Goal: Communication & Community: Answer question/provide support

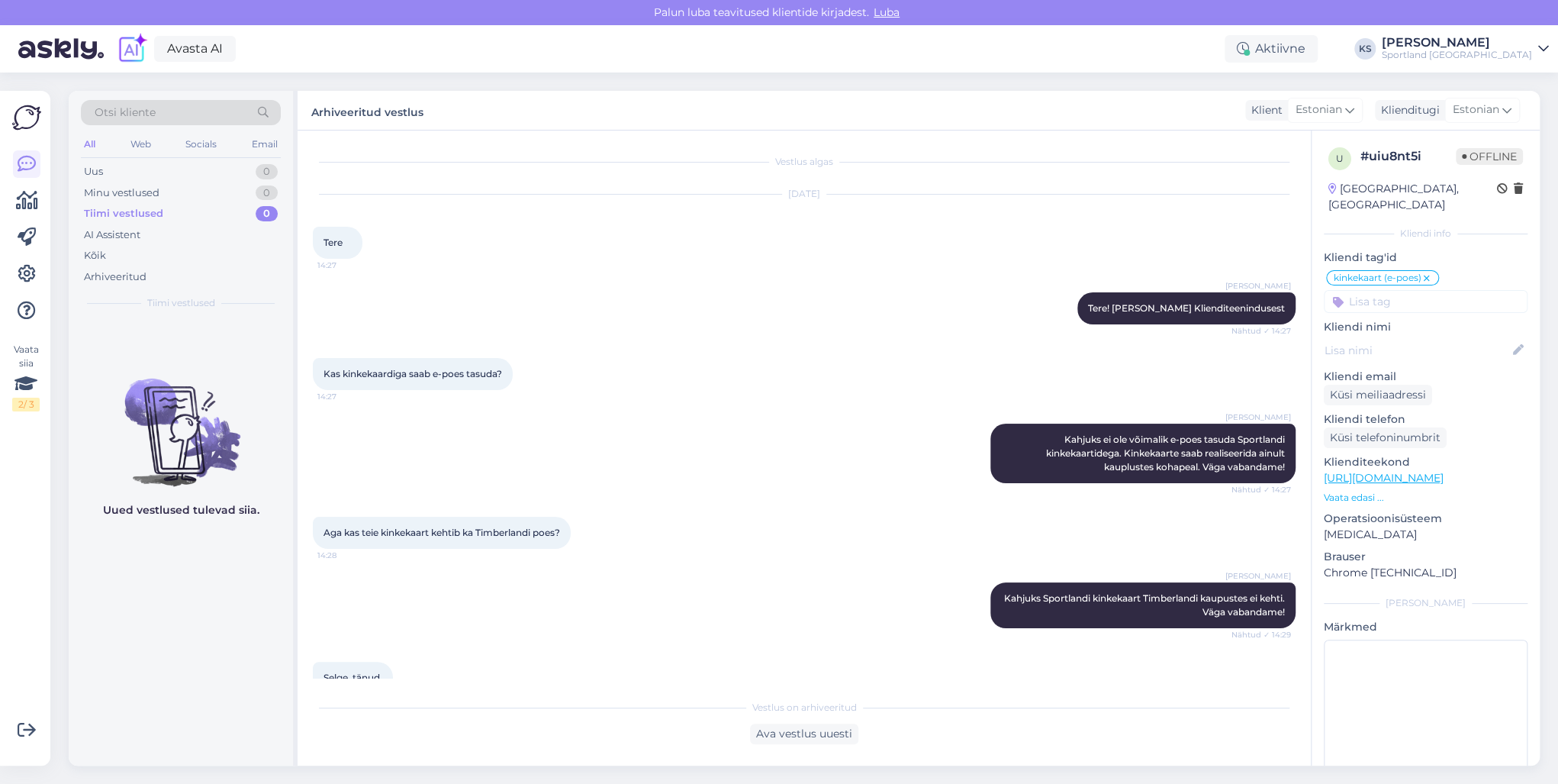
scroll to position [98, 0]
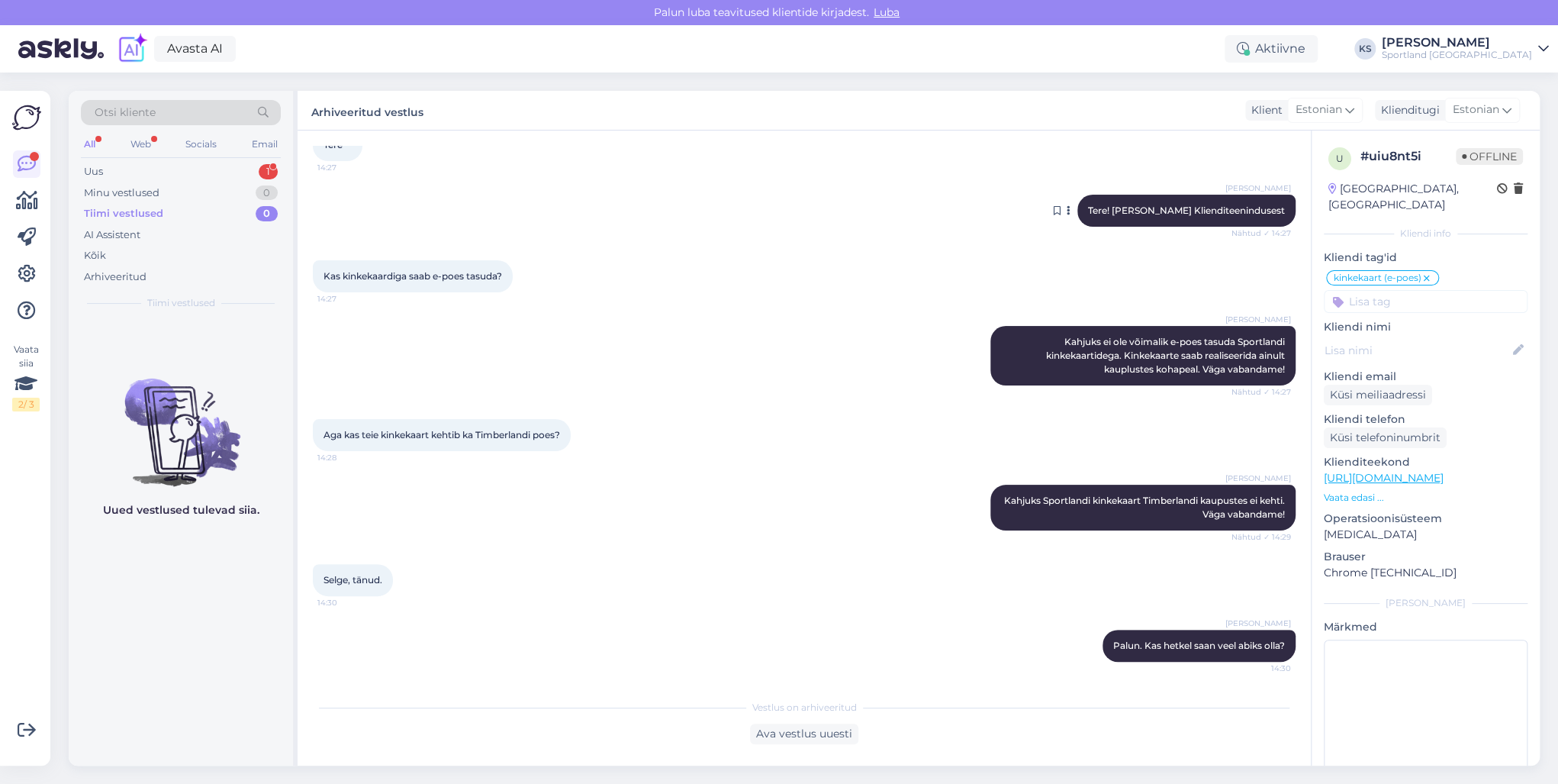
click at [1180, 211] on span "Tere! [PERSON_NAME] Klienditeenindusest" at bounding box center [1187, 209] width 197 height 11
copy div "Tere! [PERSON_NAME] Klienditeenindusest Nähtud ✓ 14:27"
click at [253, 170] on div "Uus 1" at bounding box center [180, 171] width 200 height 21
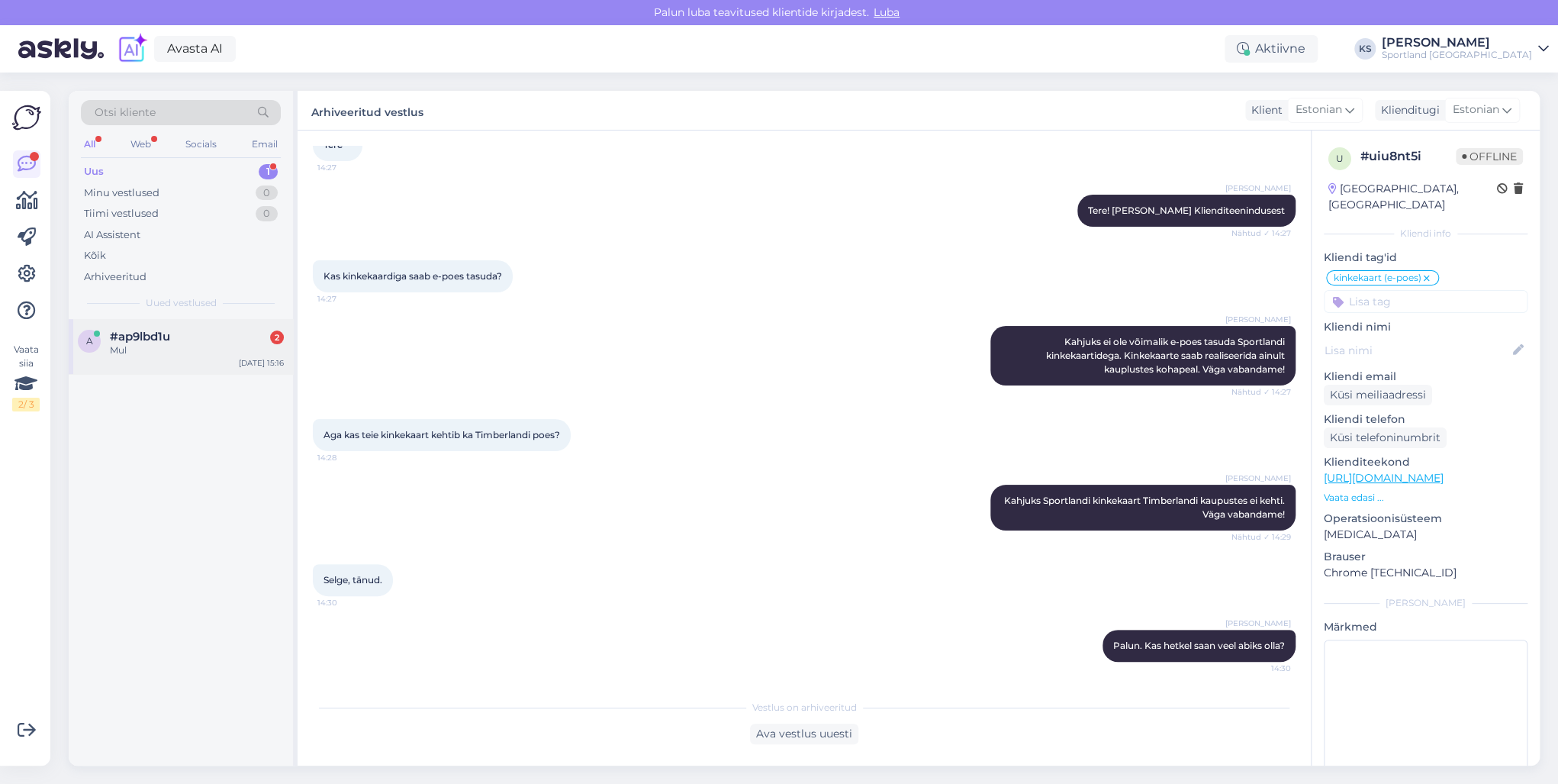
click at [238, 336] on div "#ap9lbd1u 2" at bounding box center [196, 337] width 174 height 14
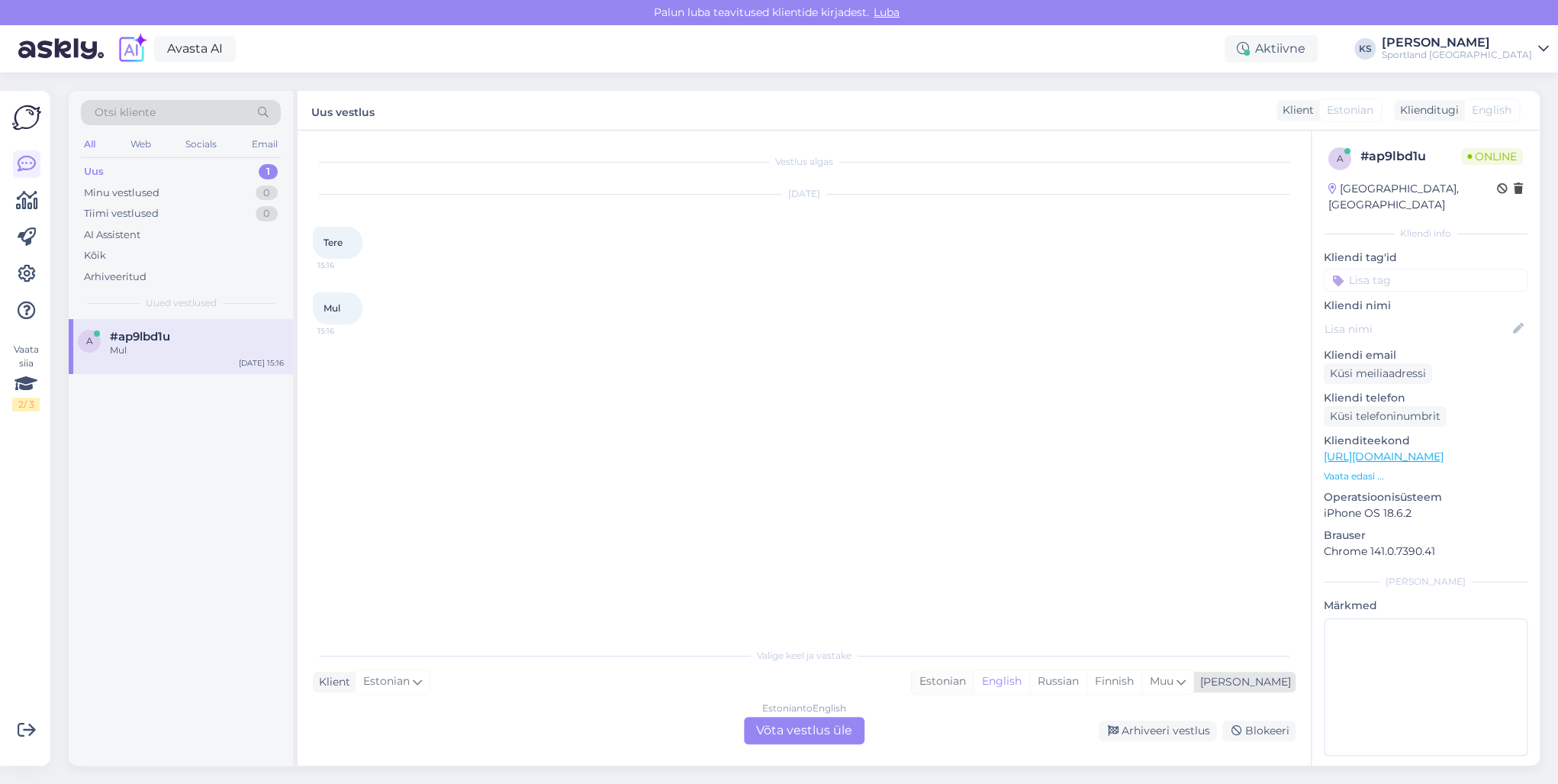
click at [974, 680] on div "Estonian" at bounding box center [942, 681] width 62 height 23
click at [811, 730] on div "Estonian to Estonian Võta vestlus üle" at bounding box center [805, 730] width 121 height 27
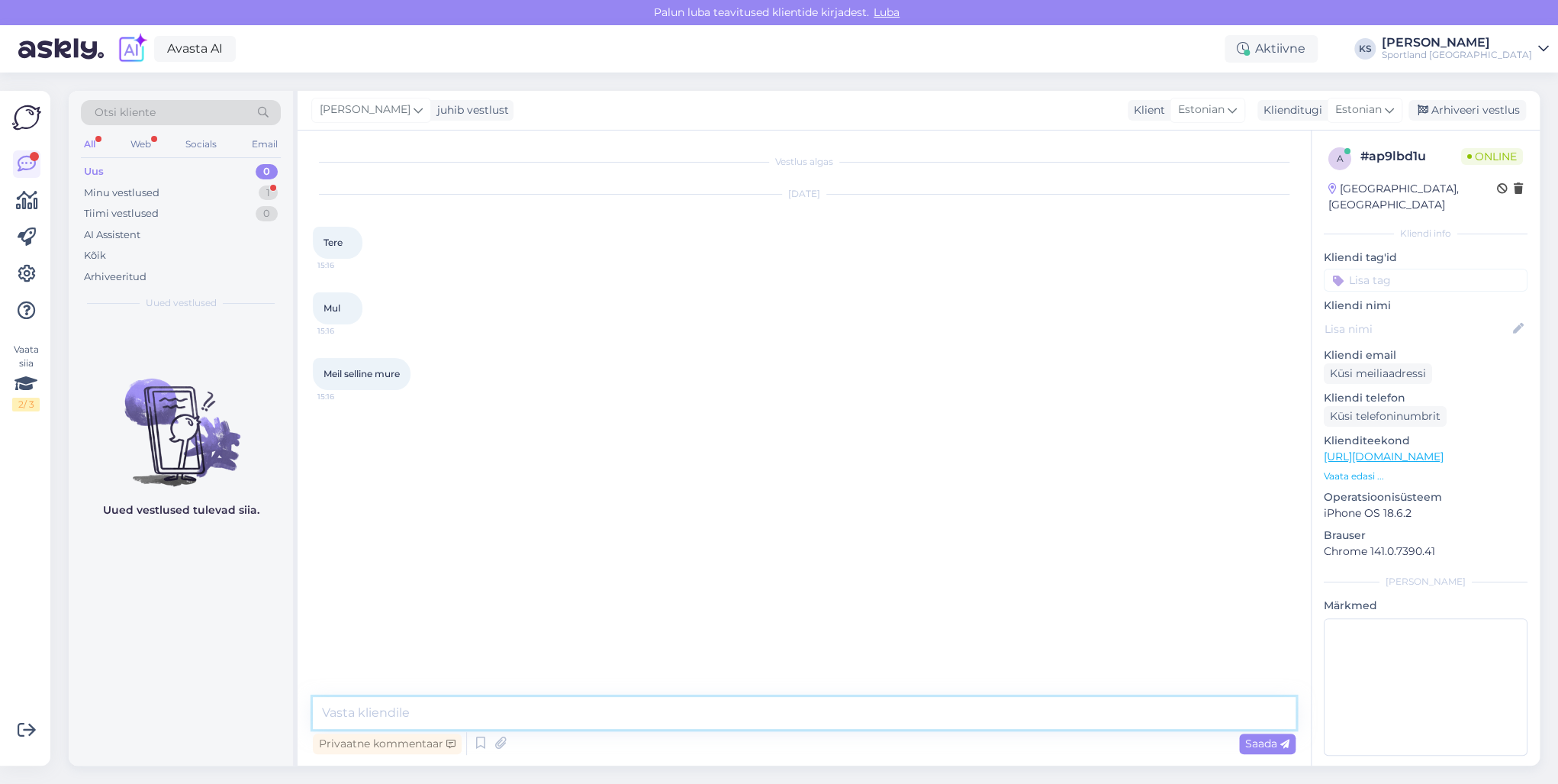
click at [813, 728] on textarea at bounding box center [805, 713] width 983 height 32
paste textarea "Tere! [PERSON_NAME] Klienditeenindusest"
click at [407, 691] on textarea "Tere! [PERSON_NAME] Klienditeenindusest" at bounding box center [805, 703] width 983 height 50
type textarea "Tere! [PERSON_NAME] Klienditeenindusest"
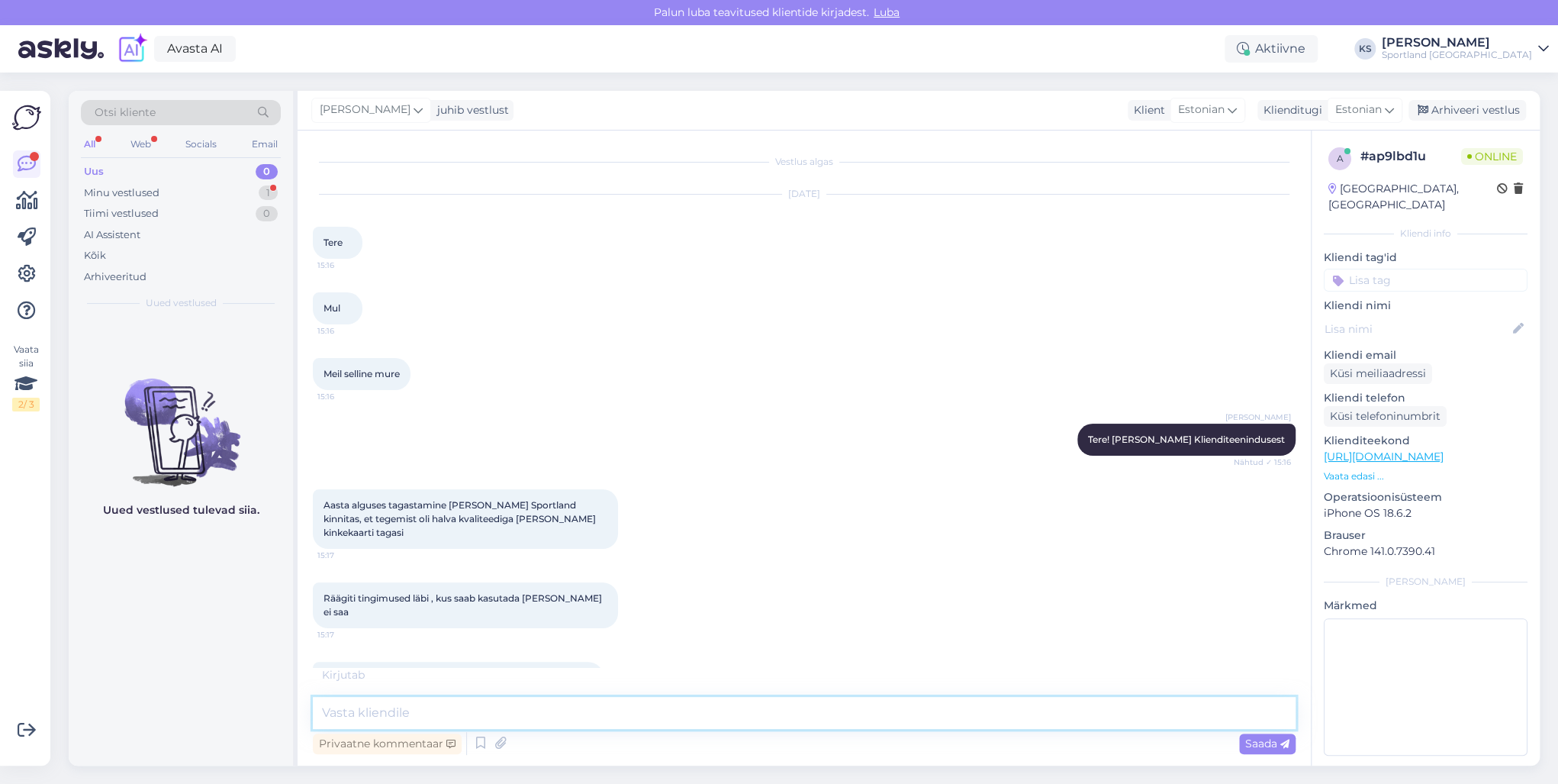
scroll to position [79, 0]
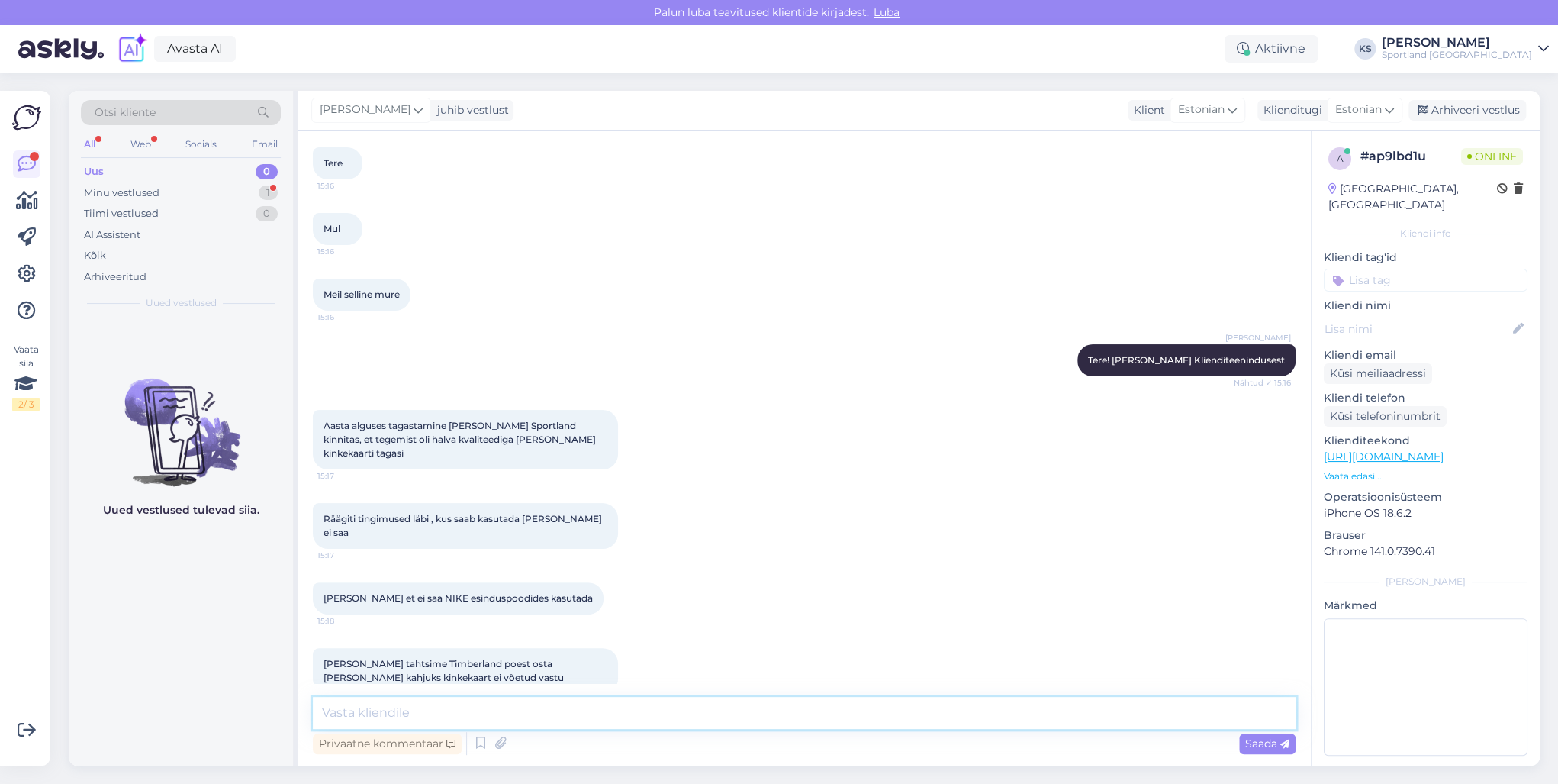
click at [1018, 725] on textarea at bounding box center [805, 713] width 983 height 32
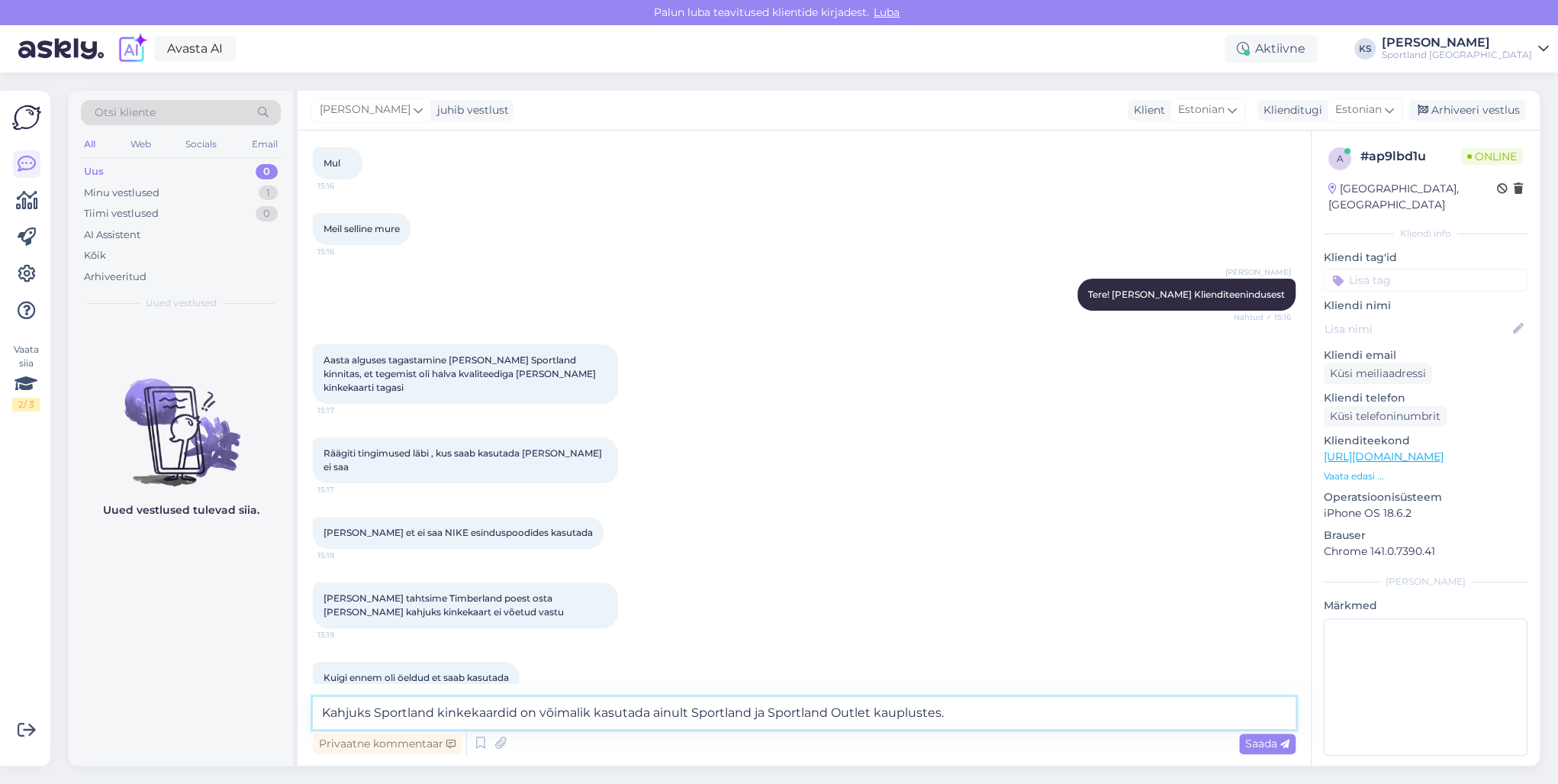
click at [331, 711] on textarea "Kahjuks Sportland kinkekaardid on võimalik kasutada ainult Sportland ja Sportla…" at bounding box center [805, 713] width 983 height 32
type textarea "Sportland kinkekaardid on võimalik kasutada ainult Sportland ja Sportland Outle…"
click at [918, 713] on textarea "Sportland kinkekaardid on võimalik kasutada ainult Sportland ja Sportland Outle…" at bounding box center [805, 713] width 983 height 32
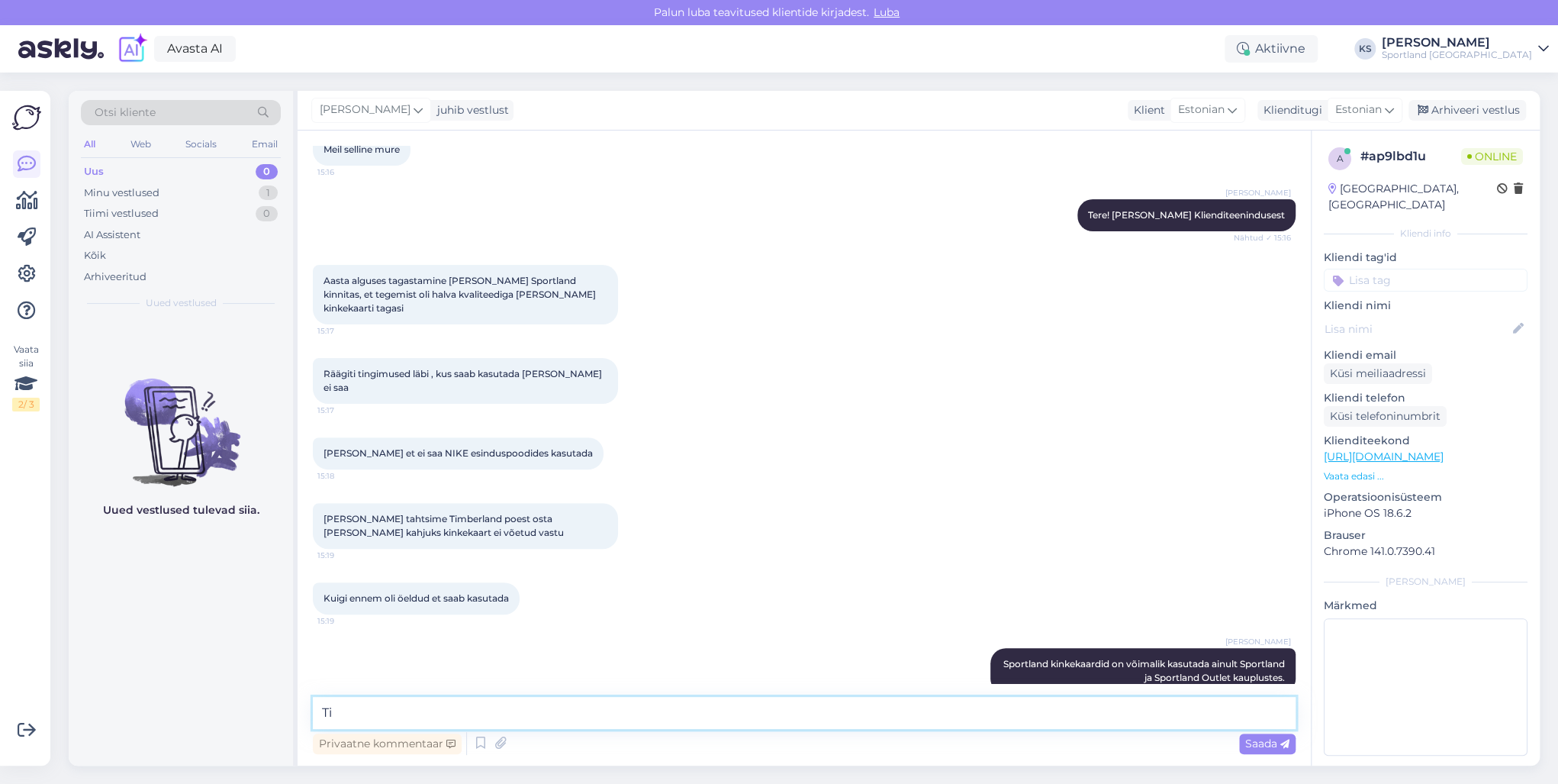
type textarea "T"
type textarea "Teistes kauplustes ei ole võimalik kinkekaarte kasutada."
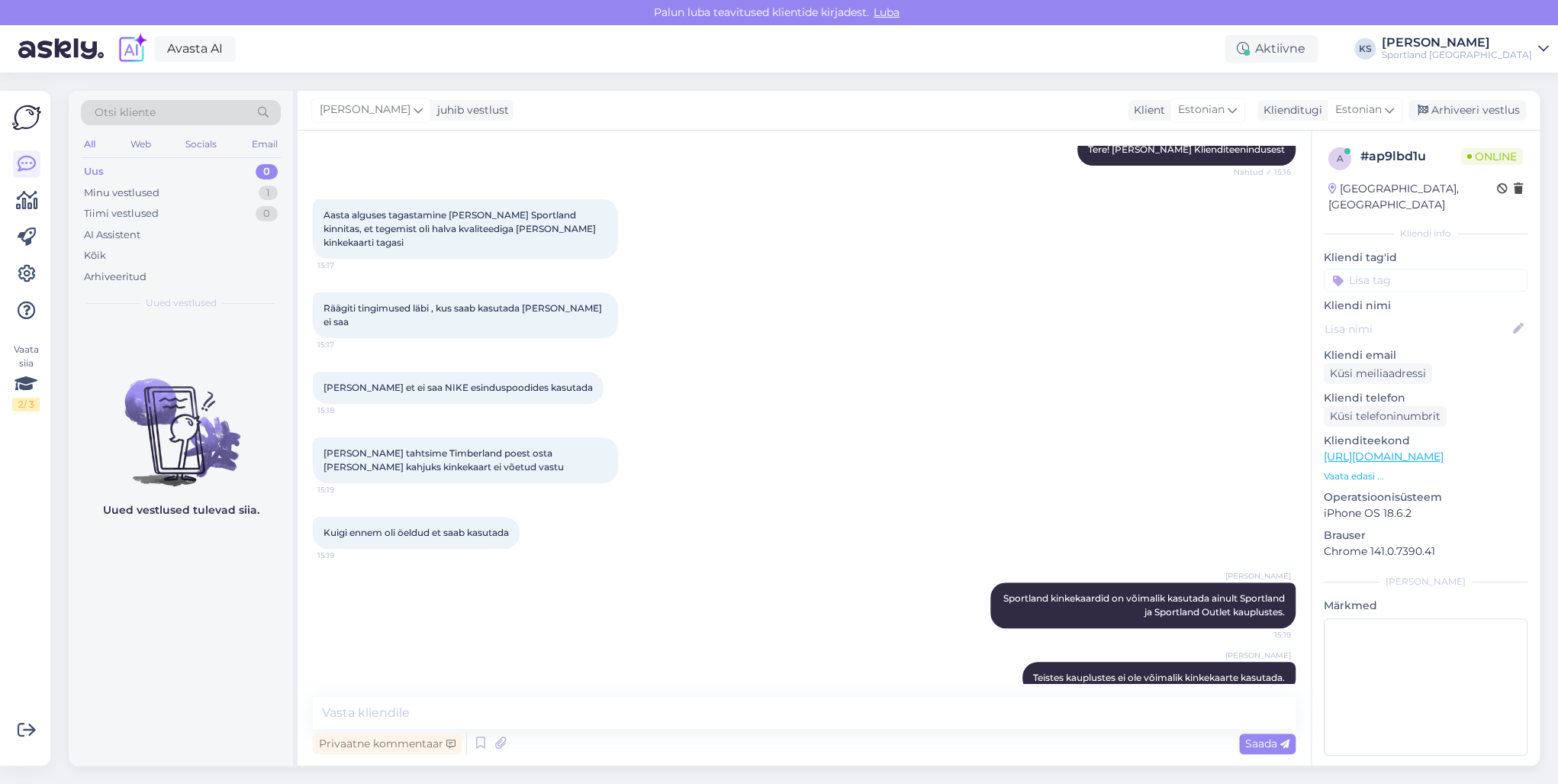
click at [1438, 269] on input at bounding box center [1426, 280] width 204 height 23
type input "kinkekaa"
click at [1442, 315] on span "kinkekaart ([PERSON_NAME])" at bounding box center [1426, 320] width 122 height 9
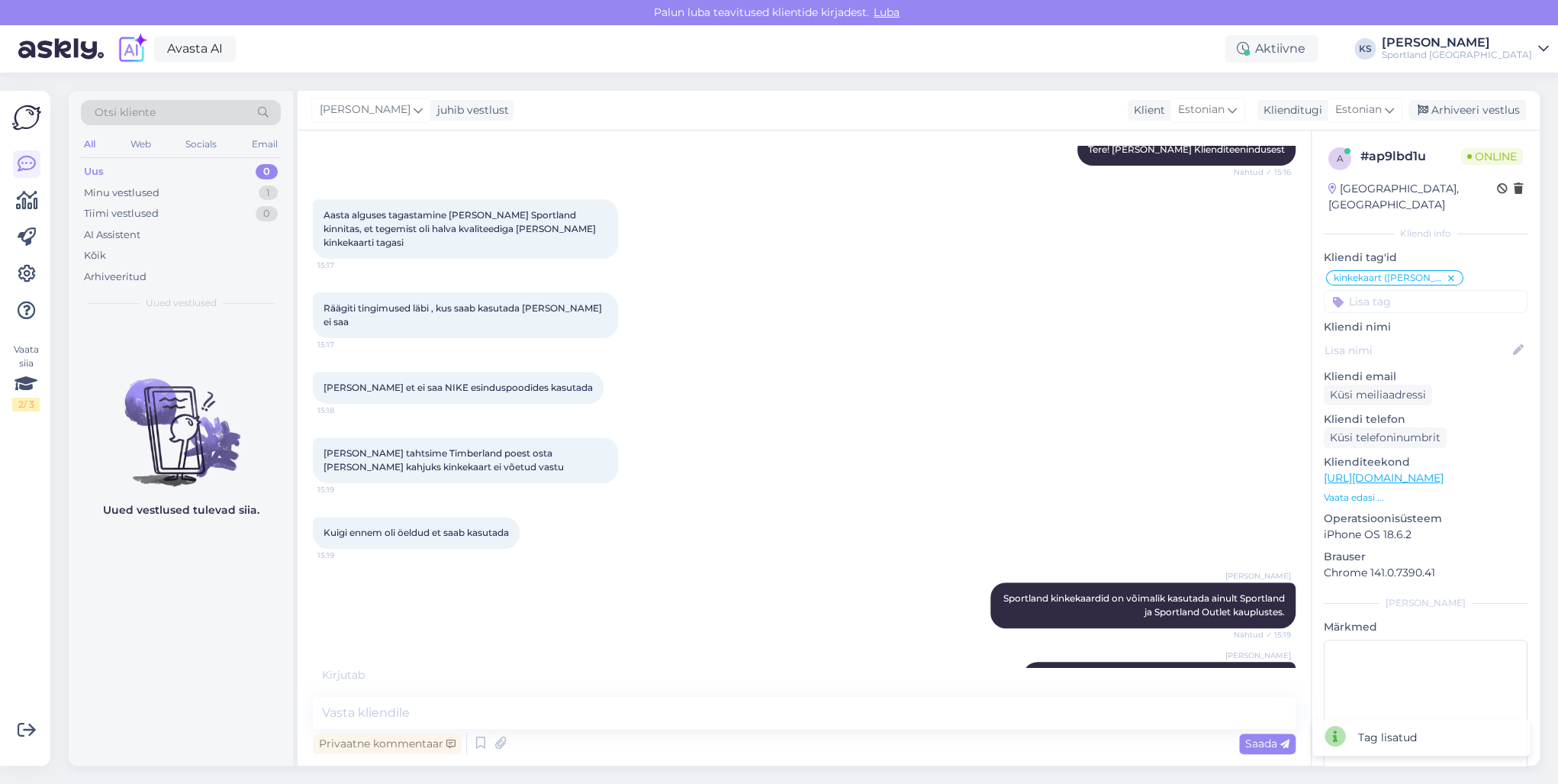
scroll to position [355, 0]
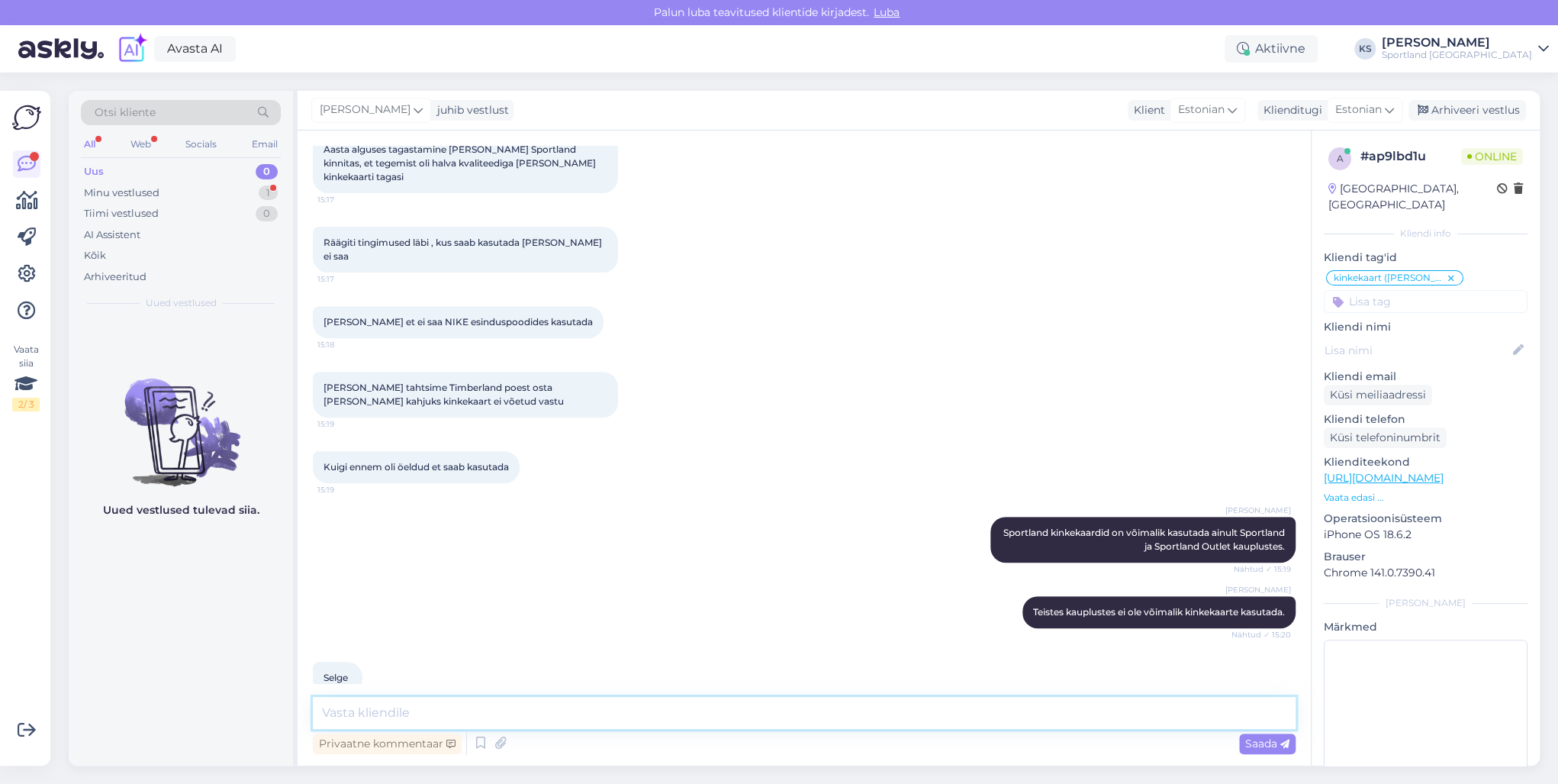
click at [987, 718] on textarea at bounding box center [805, 713] width 983 height 32
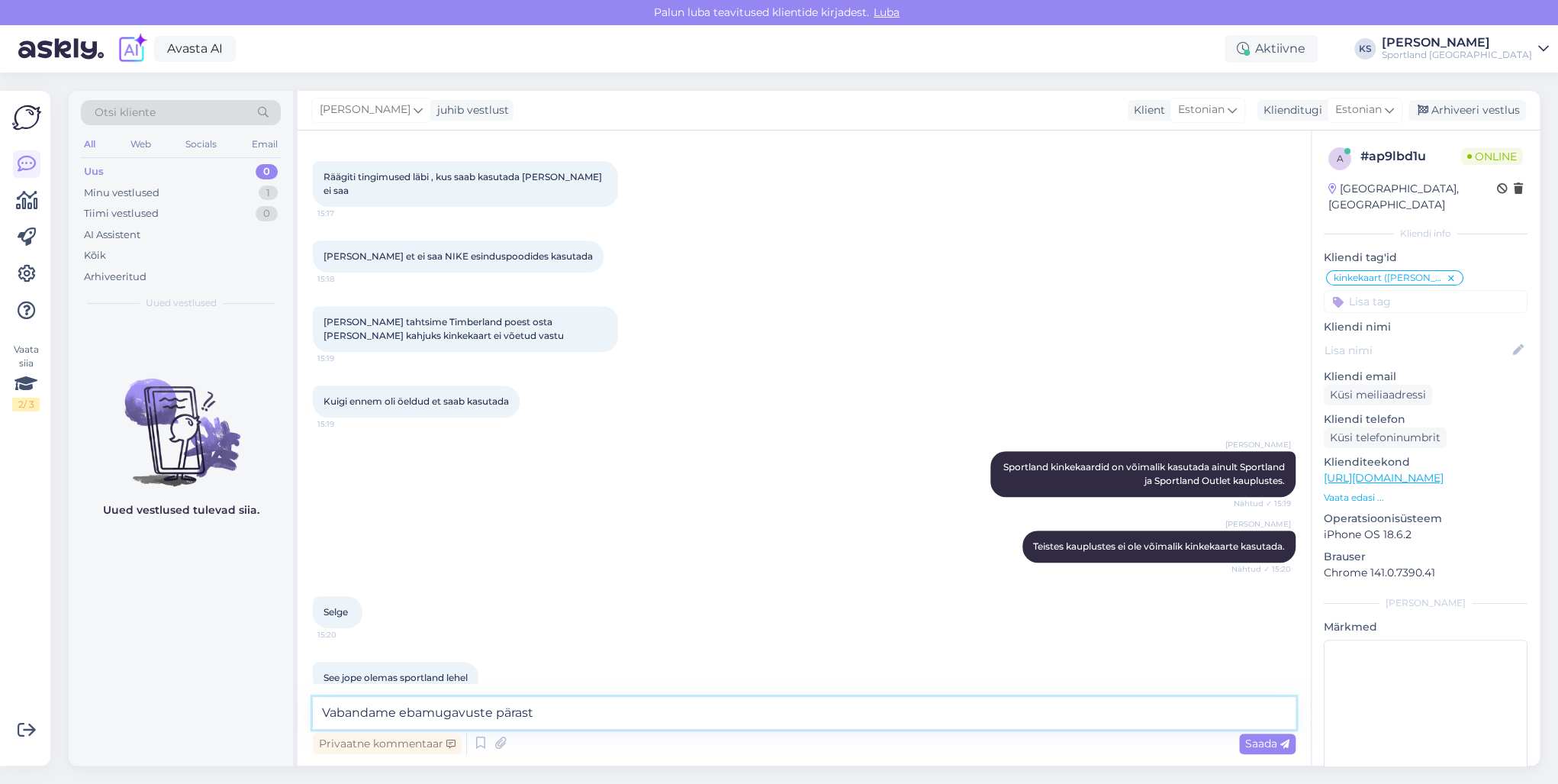
type textarea "Vabandame ebamugavuste pärast!"
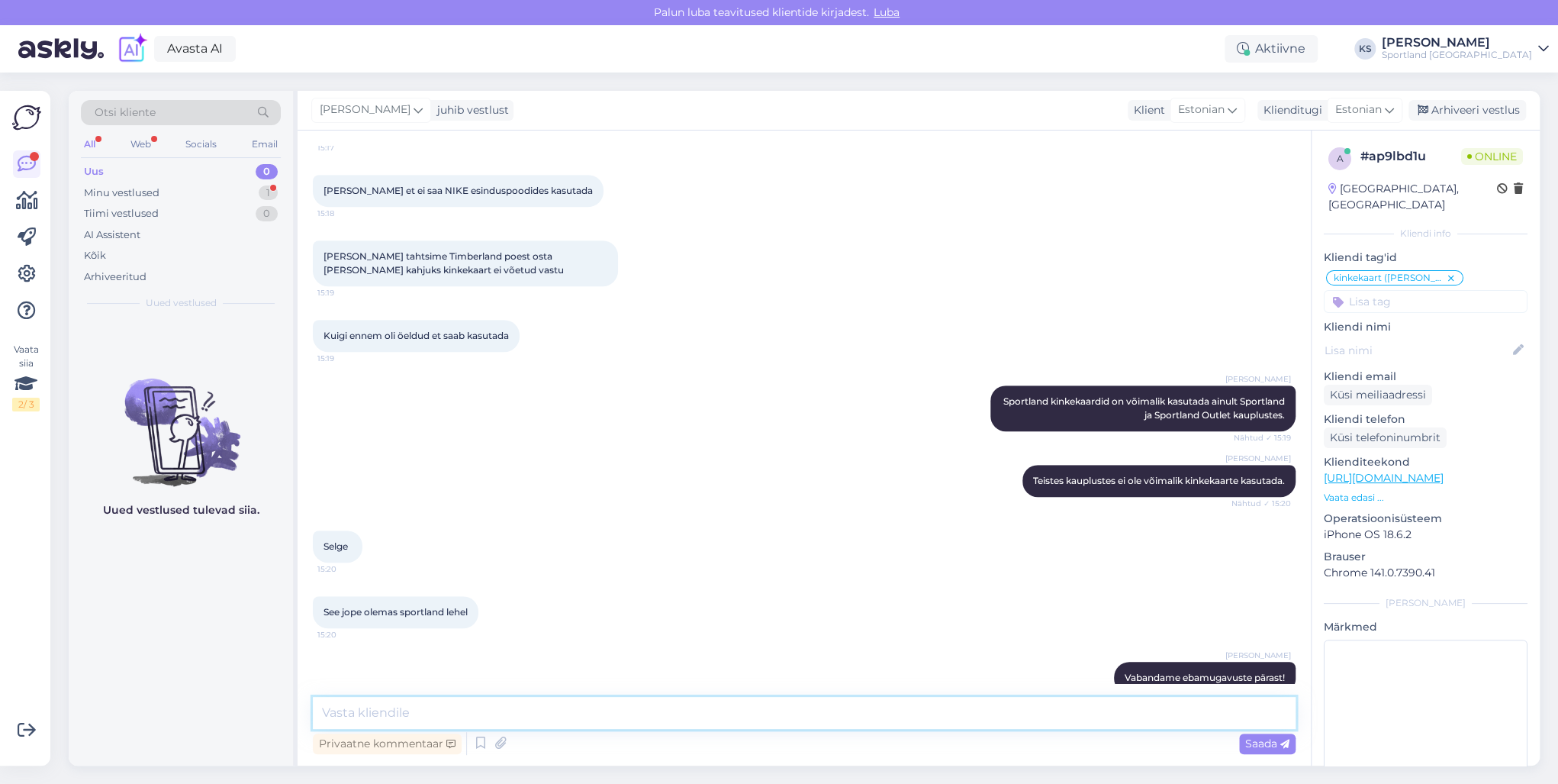
scroll to position [553, 0]
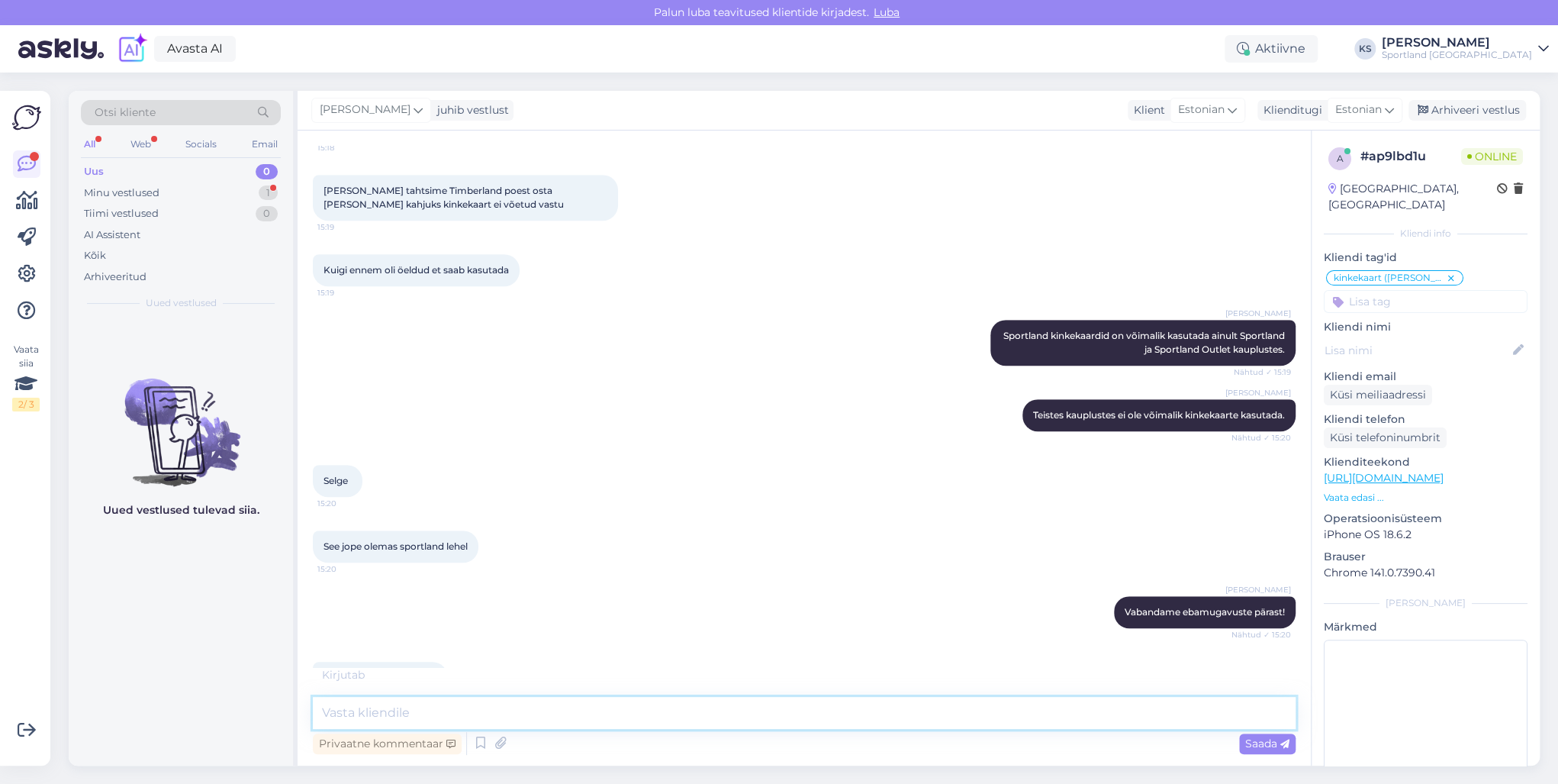
click at [504, 716] on textarea at bounding box center [805, 713] width 983 height 32
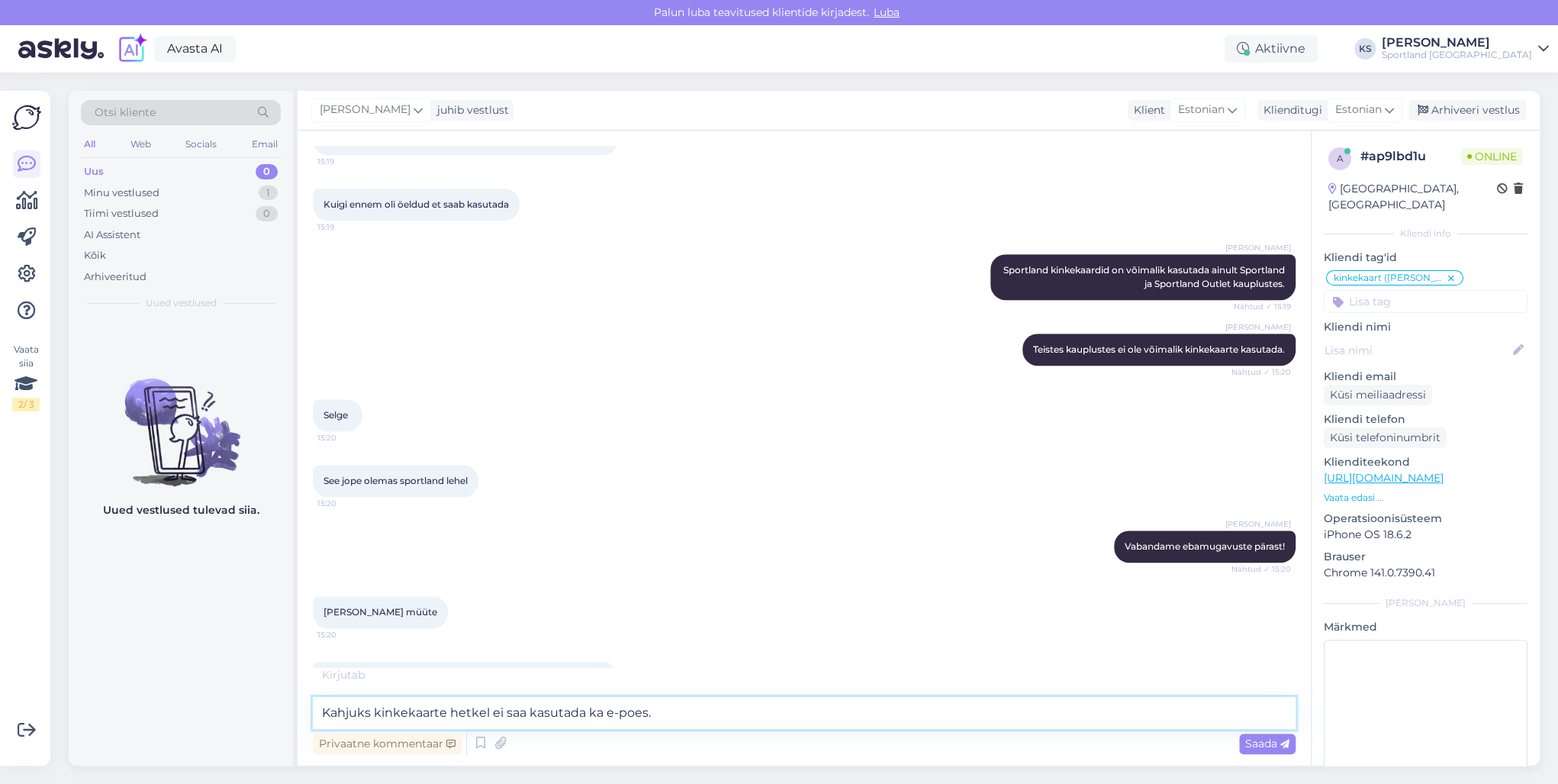
type textarea "Kahjuks kinkekaarte hetkel ei saa kasutada ka e-poes."
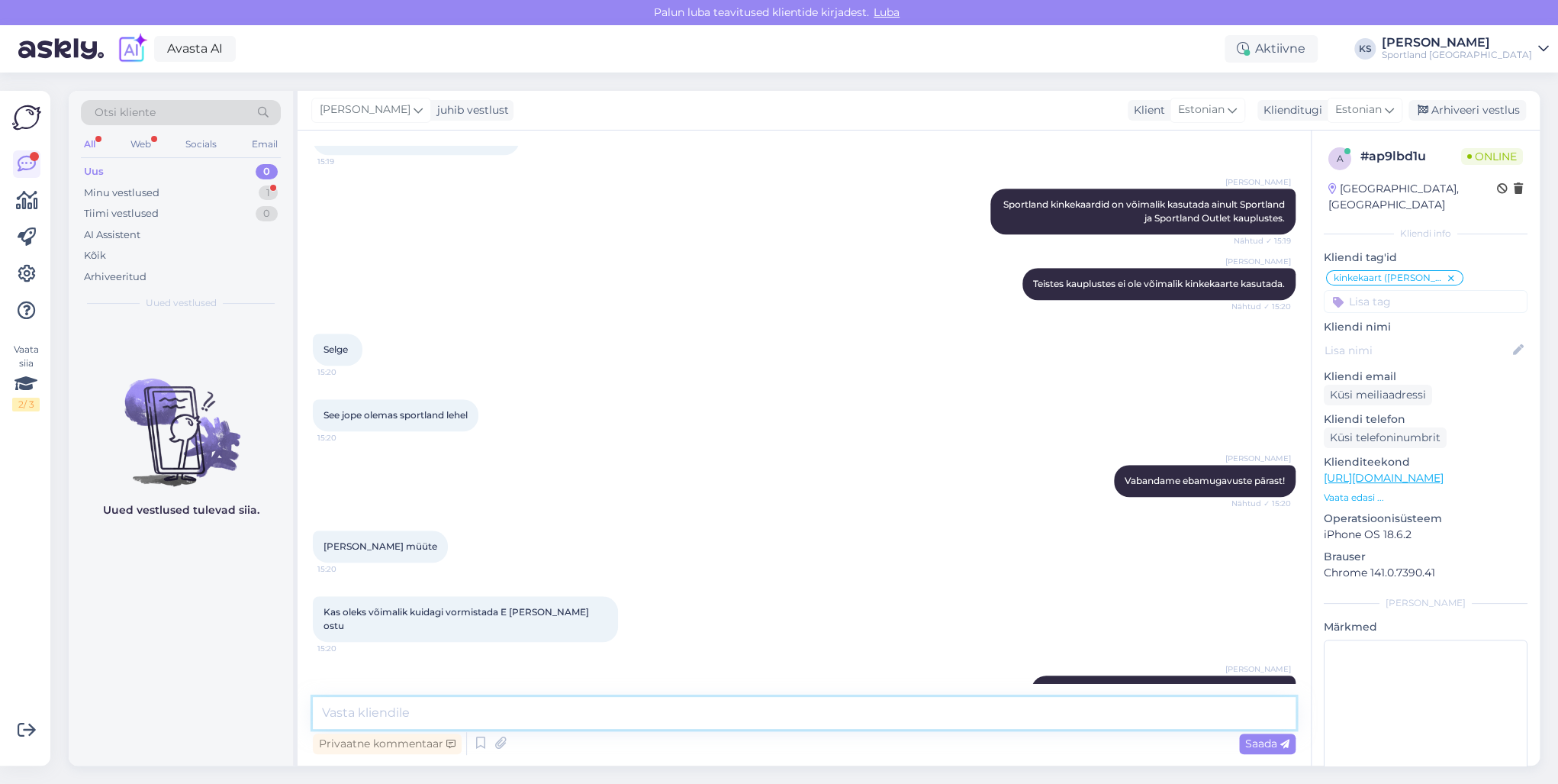
scroll to position [815, 0]
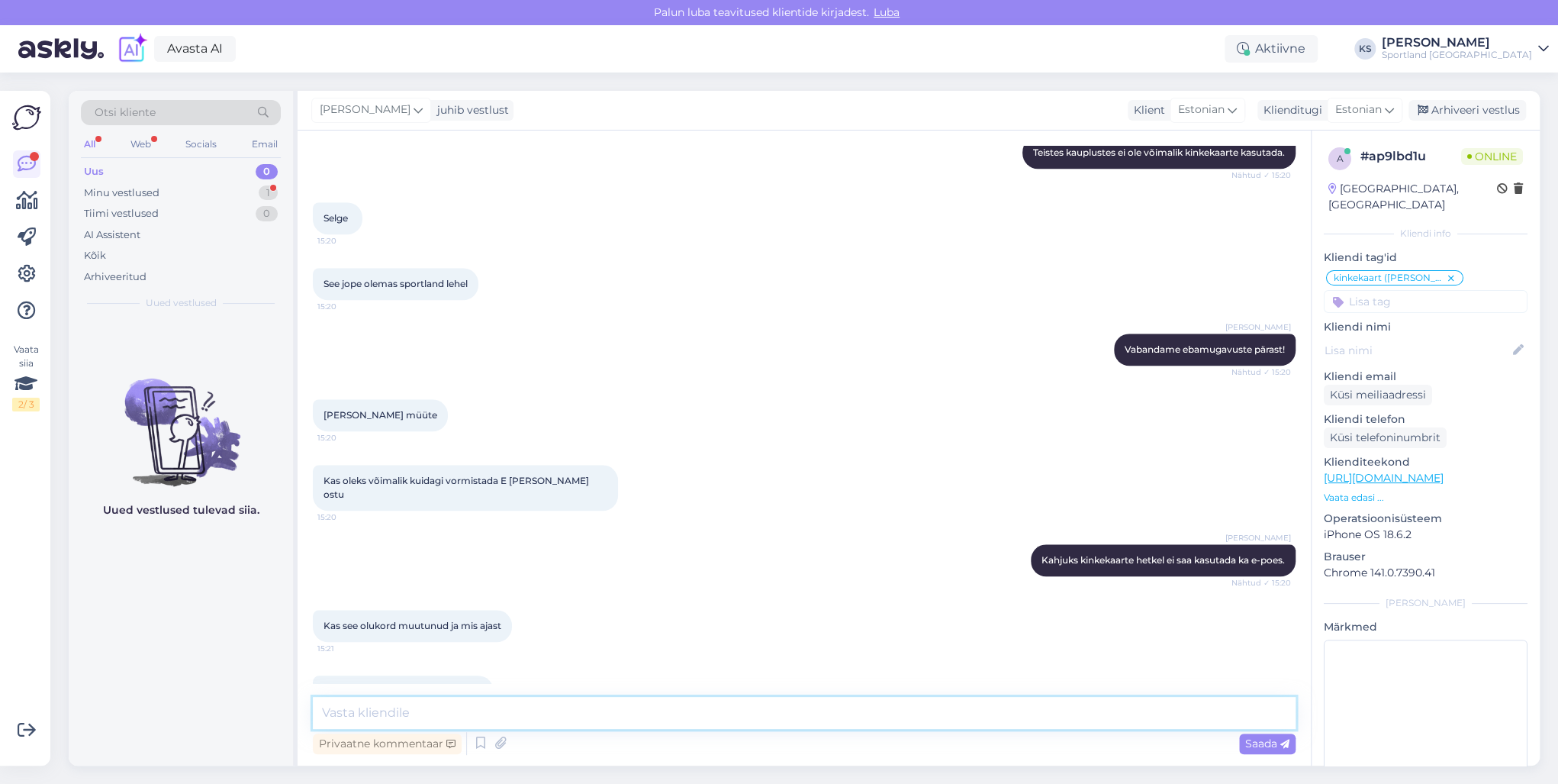
click at [526, 719] on textarea at bounding box center [805, 713] width 983 height 32
type textarea "J"
type textarea "O"
type textarea "K"
type textarea "P"
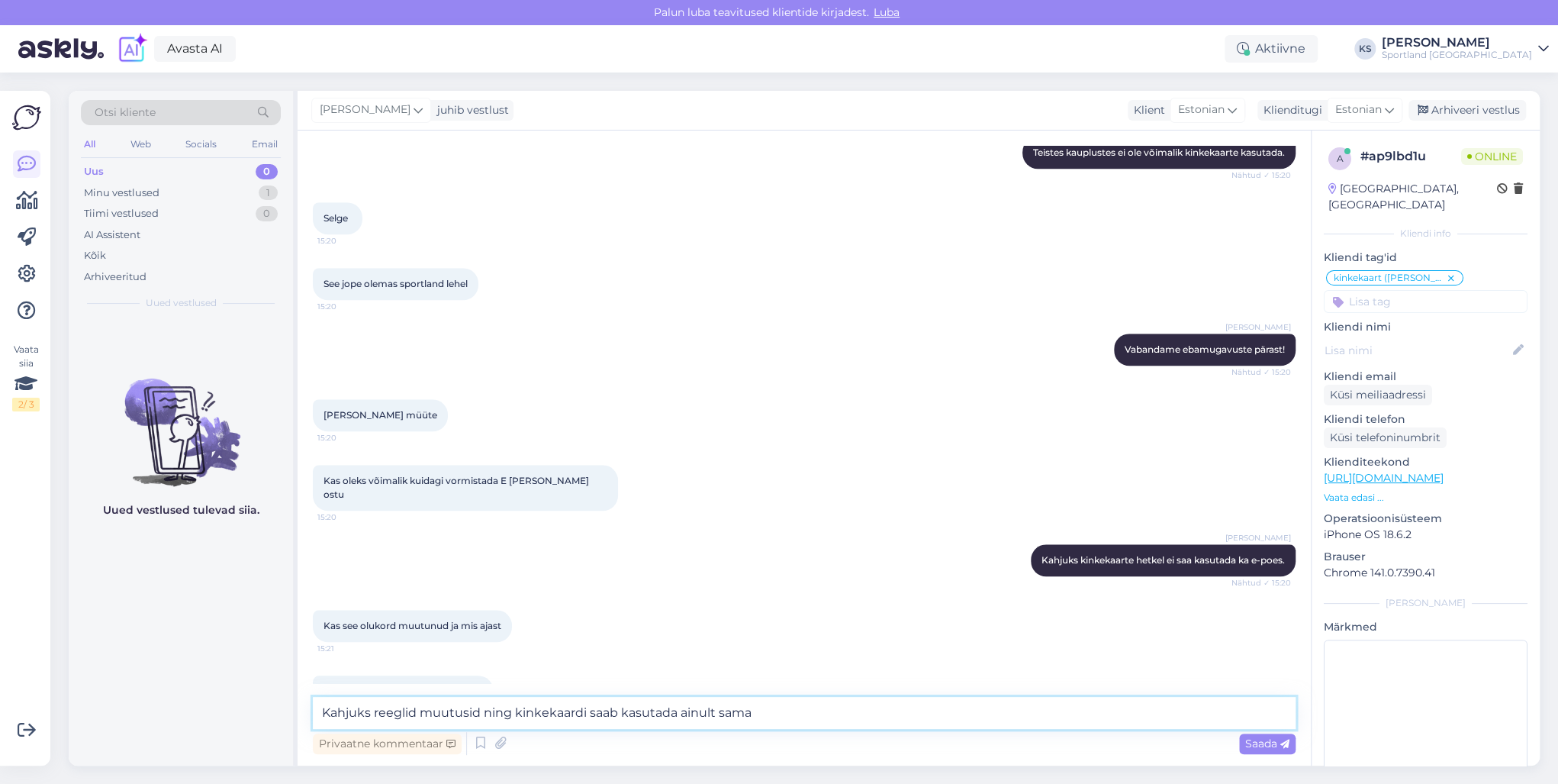
scroll to position [881, 0]
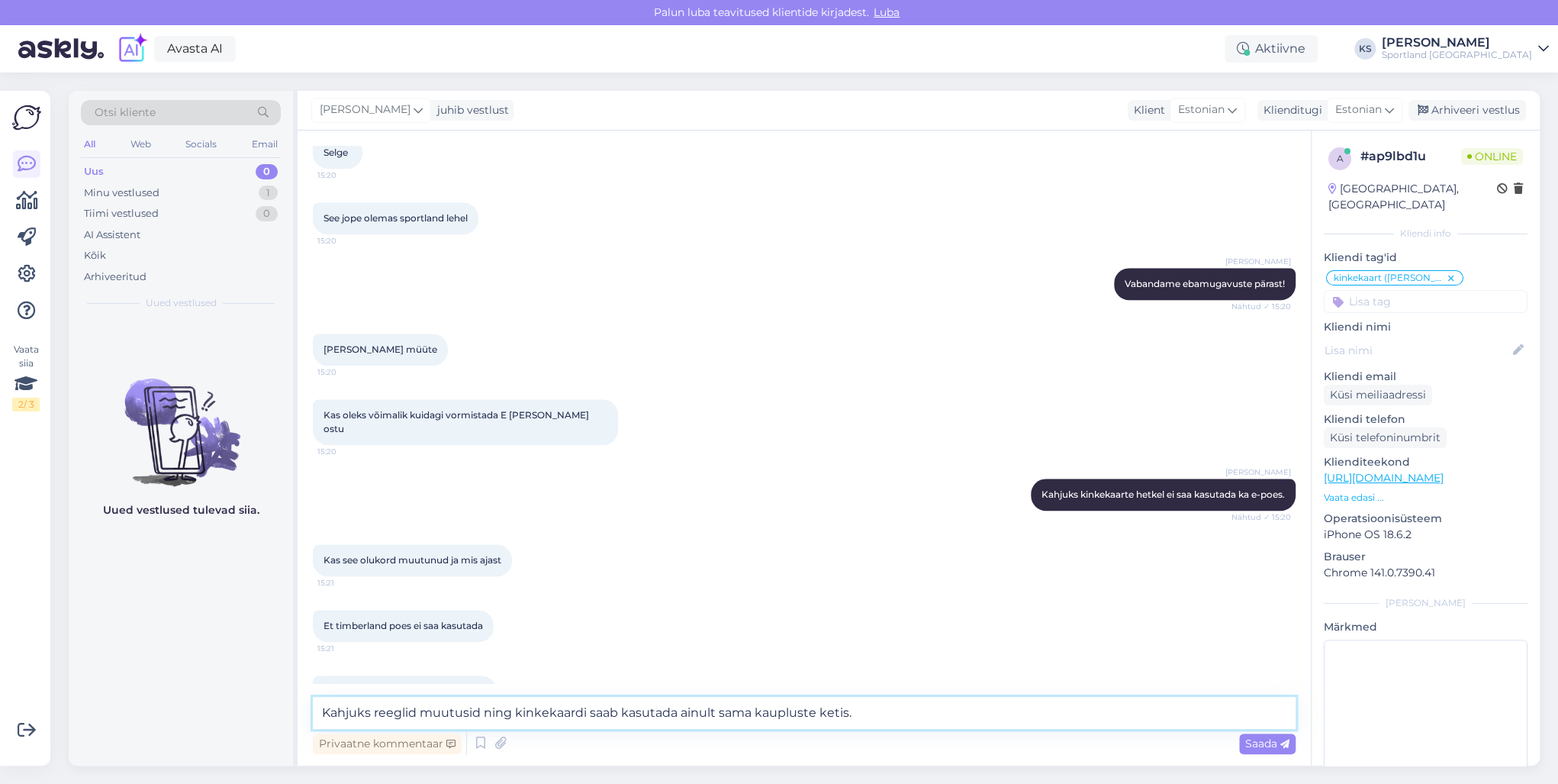
click at [515, 705] on textarea "Kahjuks reeglid muutusid ning kinkekaardi saab kasutada ainult sama kaupluste k…" at bounding box center [805, 713] width 983 height 32
paste textarea "on reeglid muutunud ning kinkekaarti saab kasutada ainult sama kaupluse ketis"
type textarea "Kahjuks on reeglid muutunud ning kinkekaarti saab kasutada ainult sama kaupluse…"
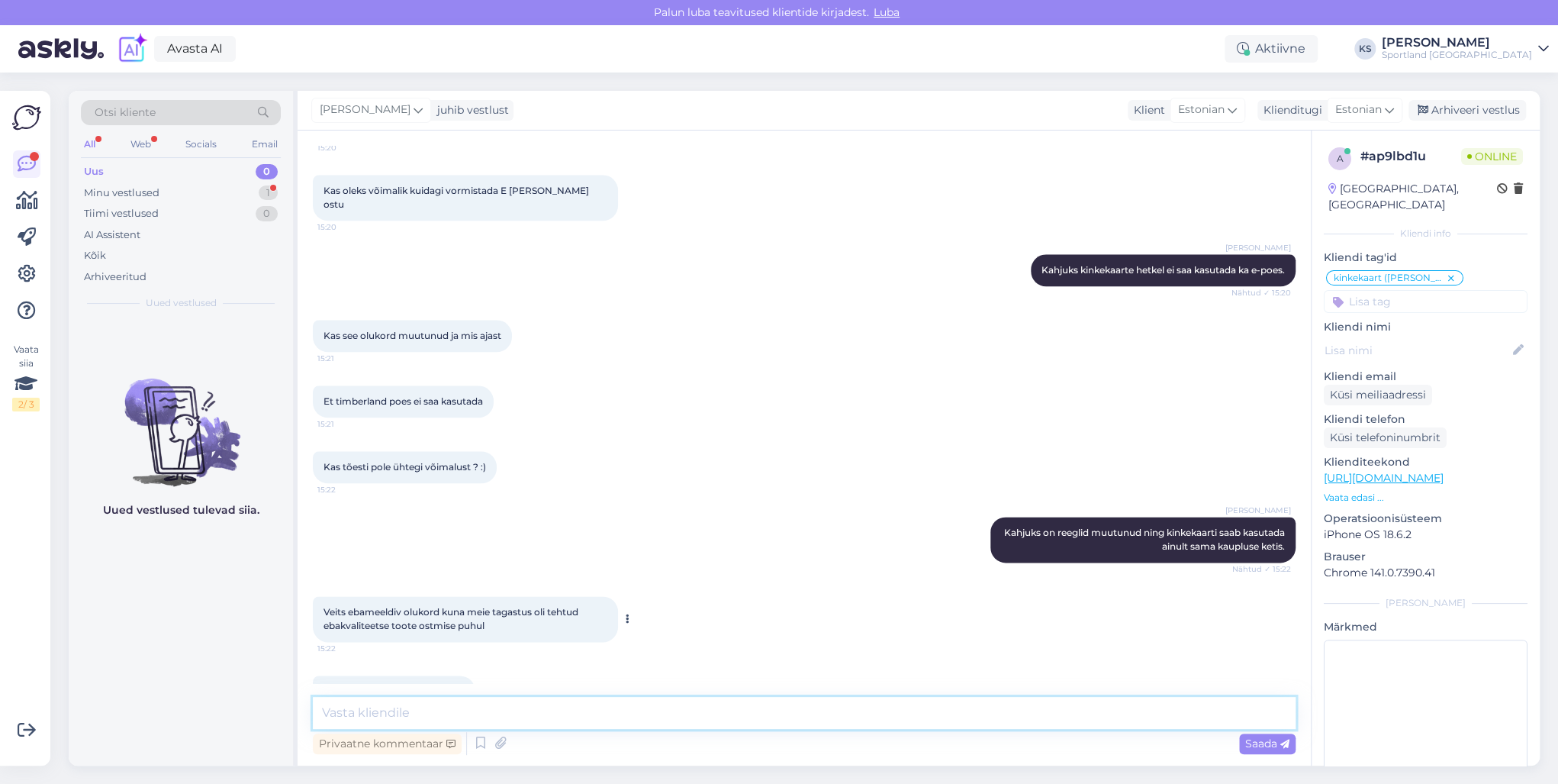
scroll to position [1185, 0]
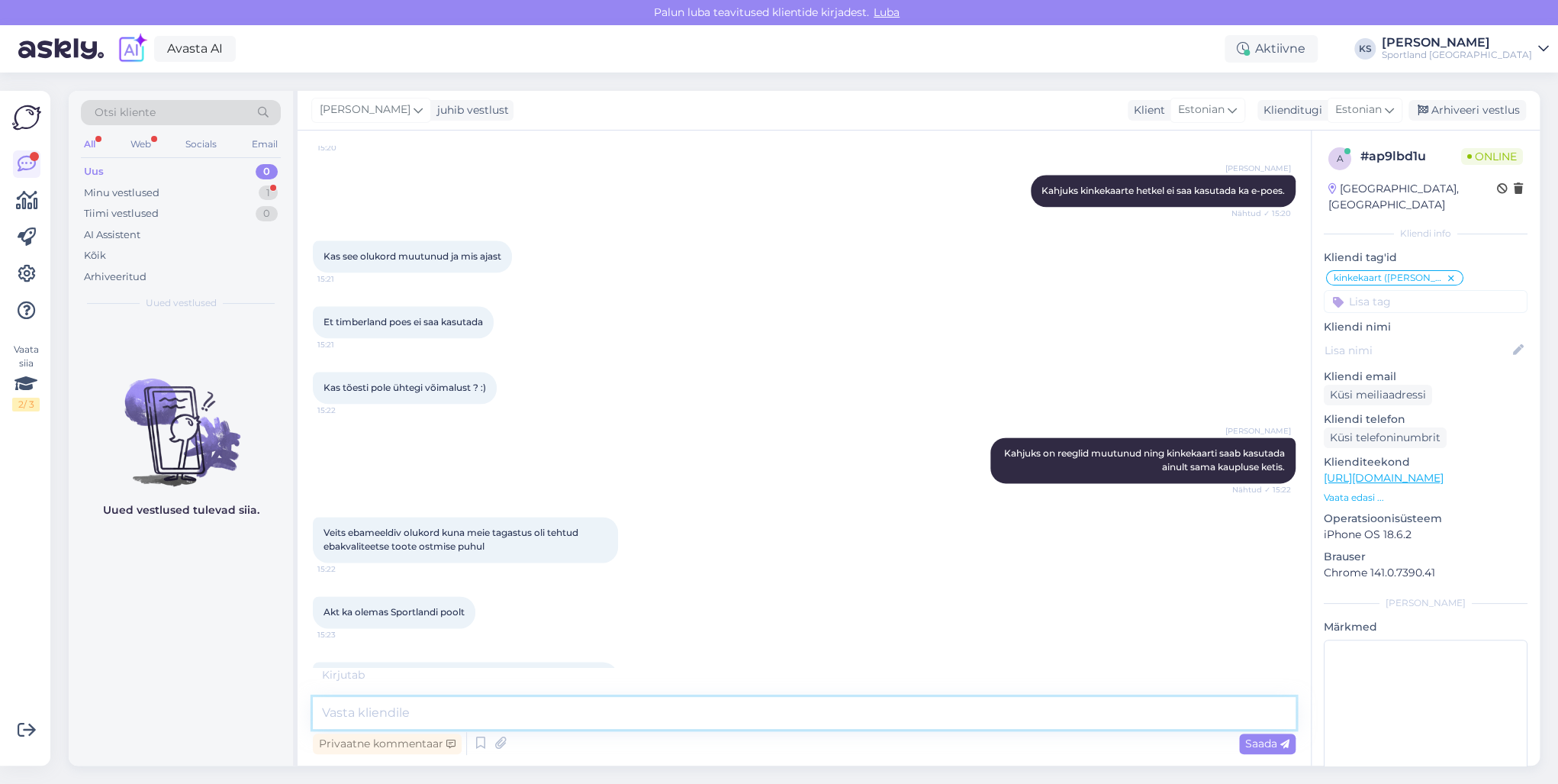
click at [486, 718] on textarea at bounding box center [805, 713] width 983 height 32
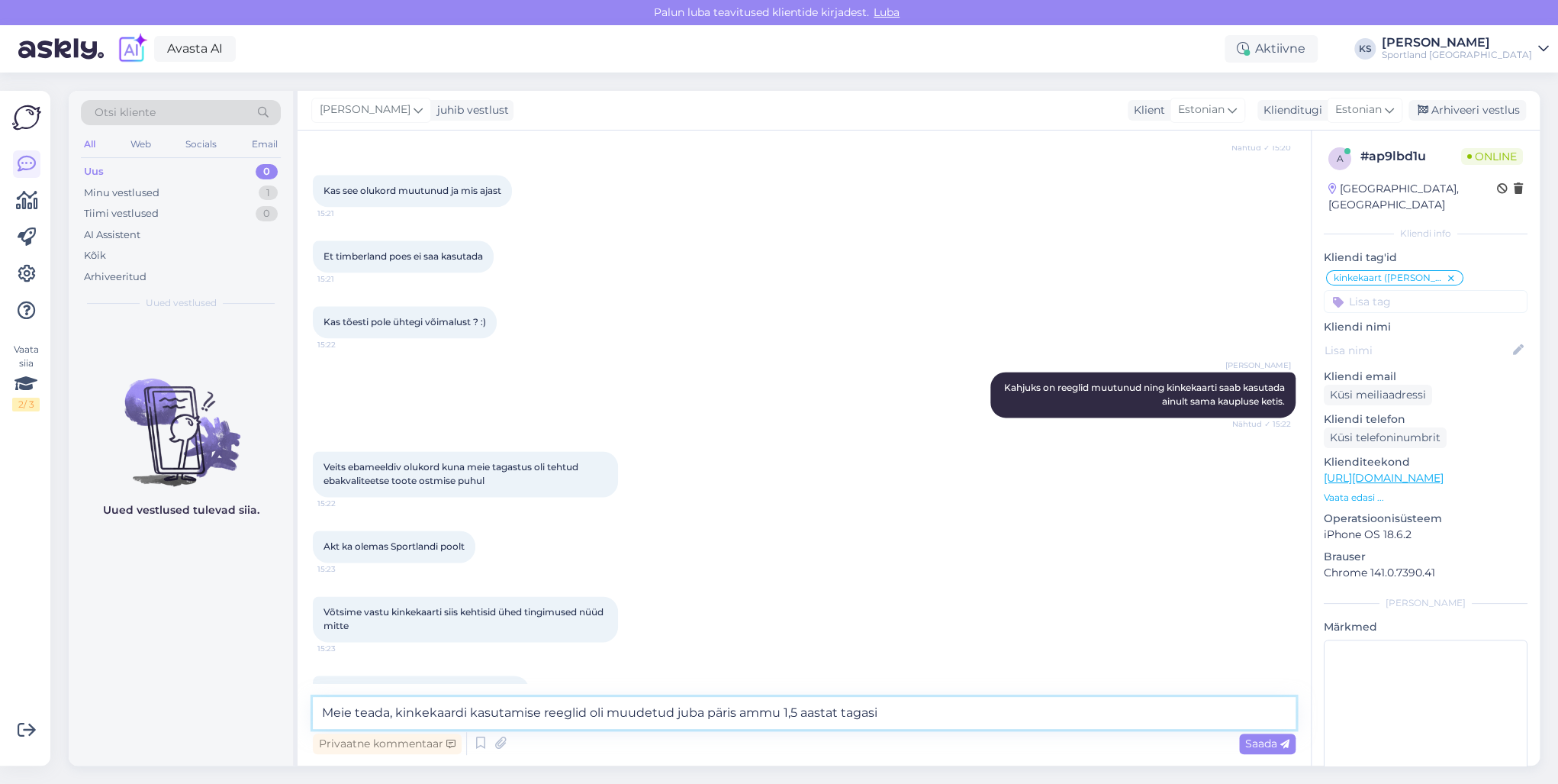
type textarea "Meie teada, kinkekaardi kasutamise reeglid oli muudetud juba päris ammu 1,5 aas…"
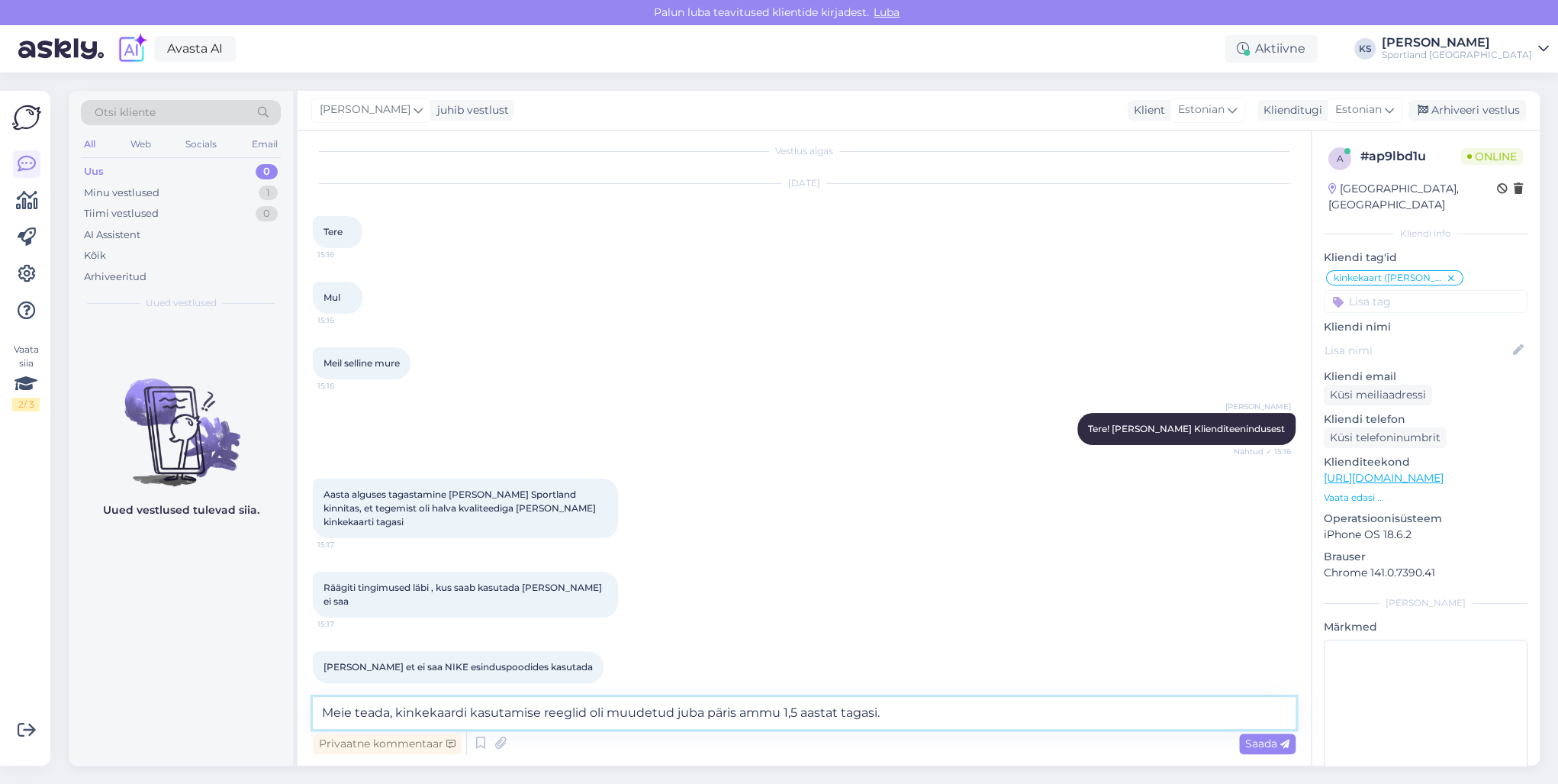
scroll to position [0, 0]
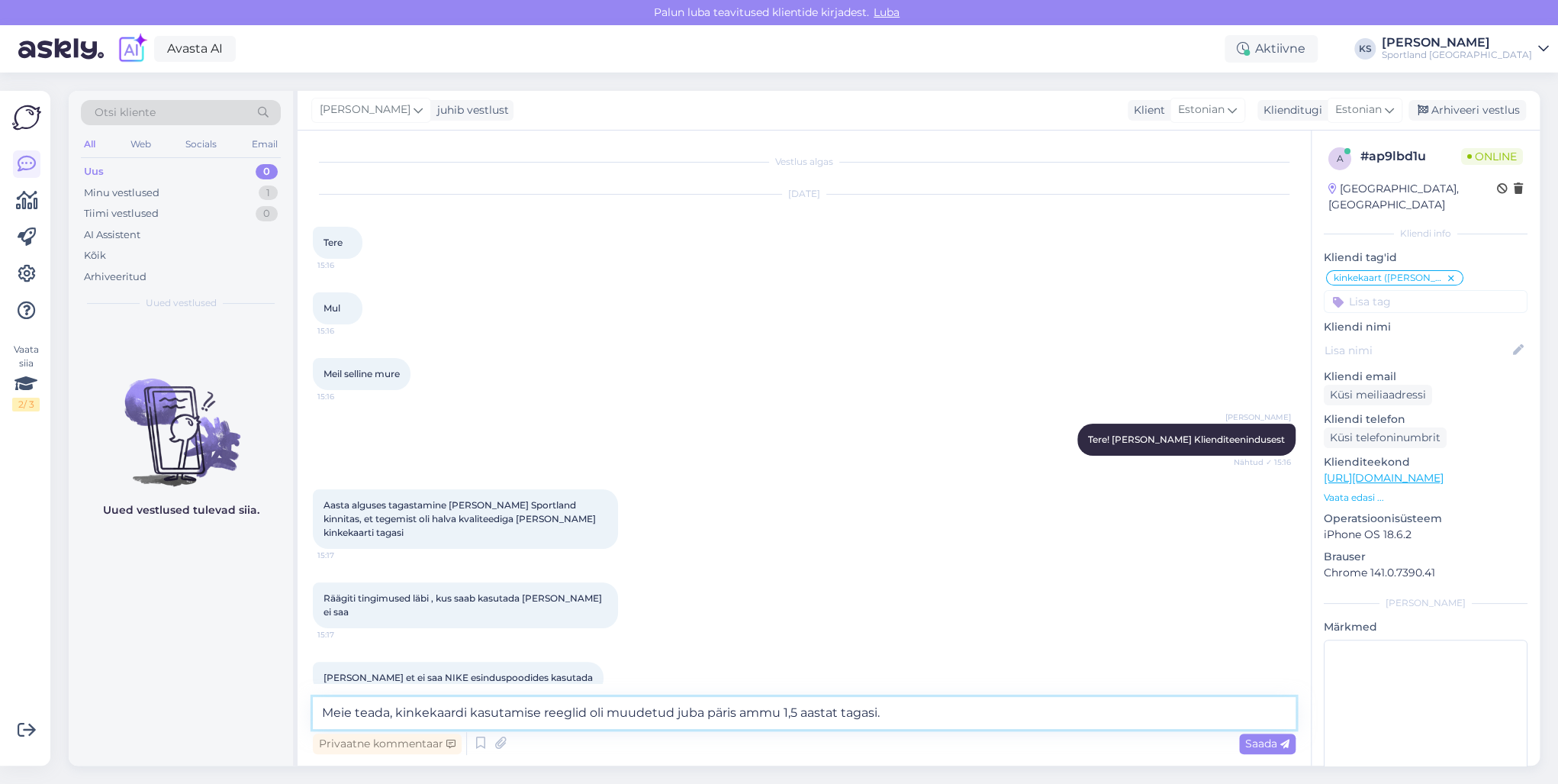
click at [983, 721] on textarea "Meie teada, kinkekaardi kasutamise reeglid oli muudetud juba päris ammu 1,5 aas…" at bounding box center [805, 713] width 983 height 32
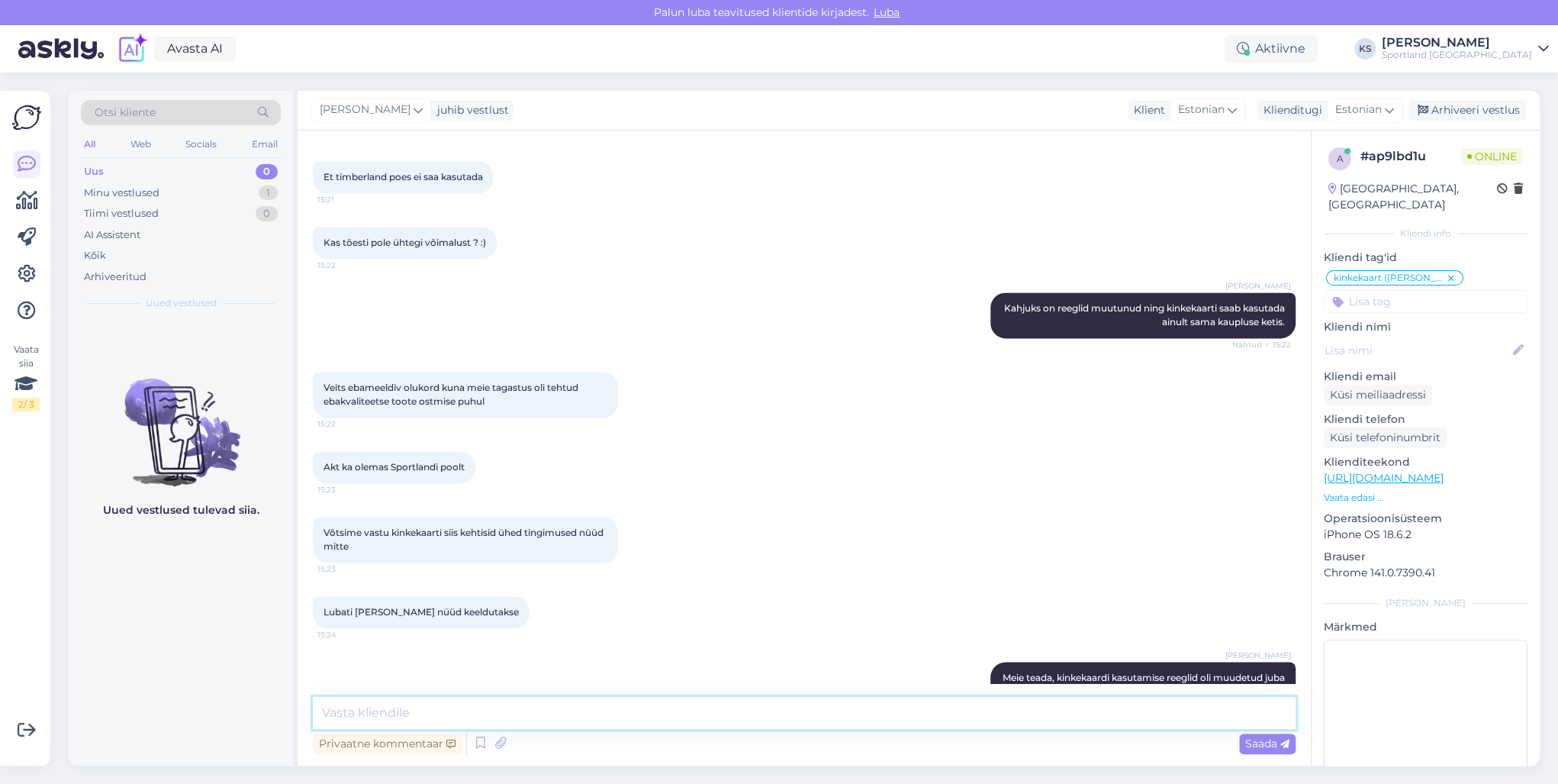
click at [983, 721] on textarea at bounding box center [805, 713] width 983 height 32
type textarea "Tundub, et teenindaja ekslikult mainis vale info."
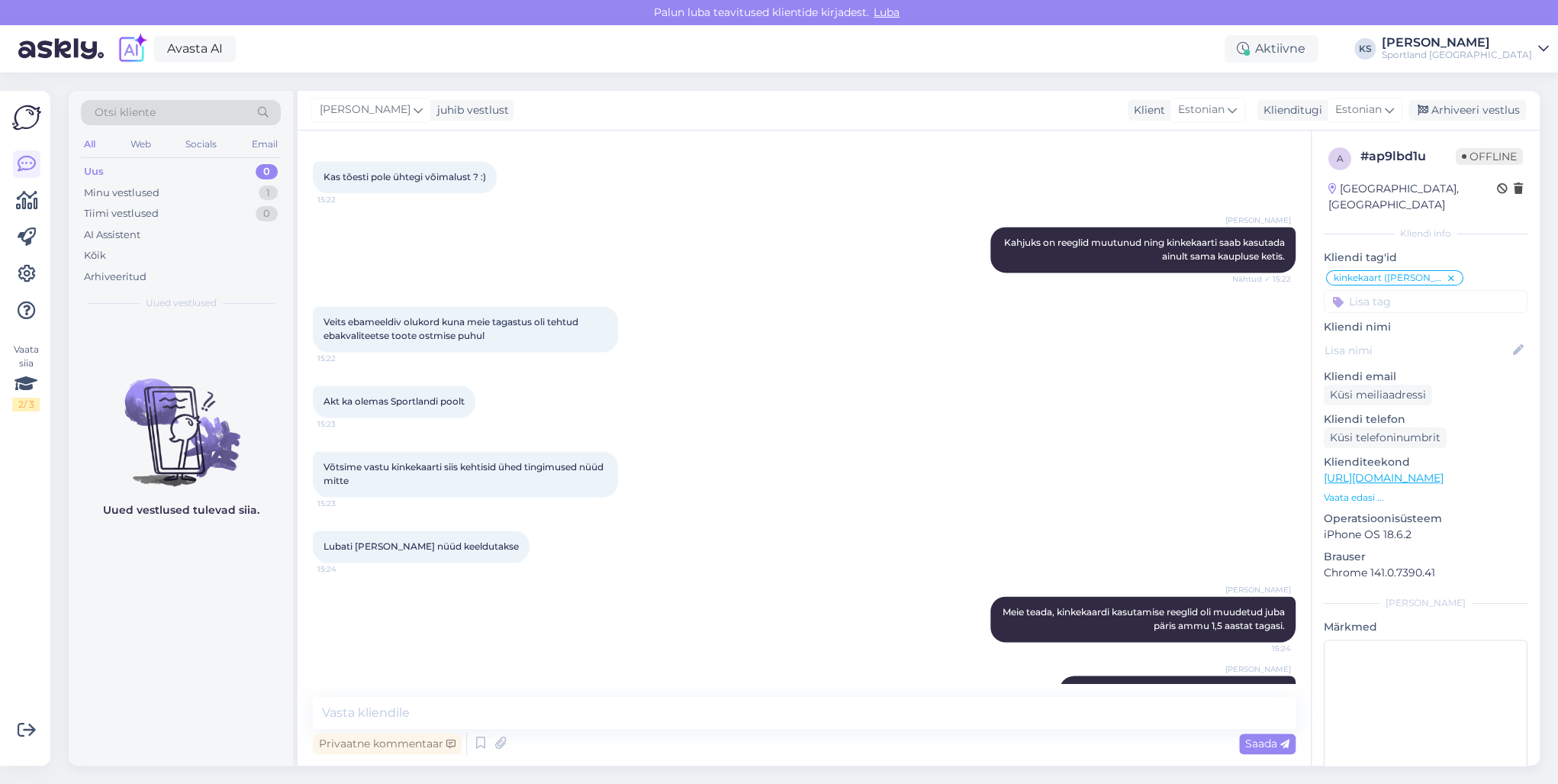
click at [1122, 514] on div "Lubati [PERSON_NAME] nüüd keeldutakse 15:24" at bounding box center [805, 546] width 983 height 65
click at [1496, 115] on div "Arhiveeri vestlus" at bounding box center [1467, 111] width 117 height 20
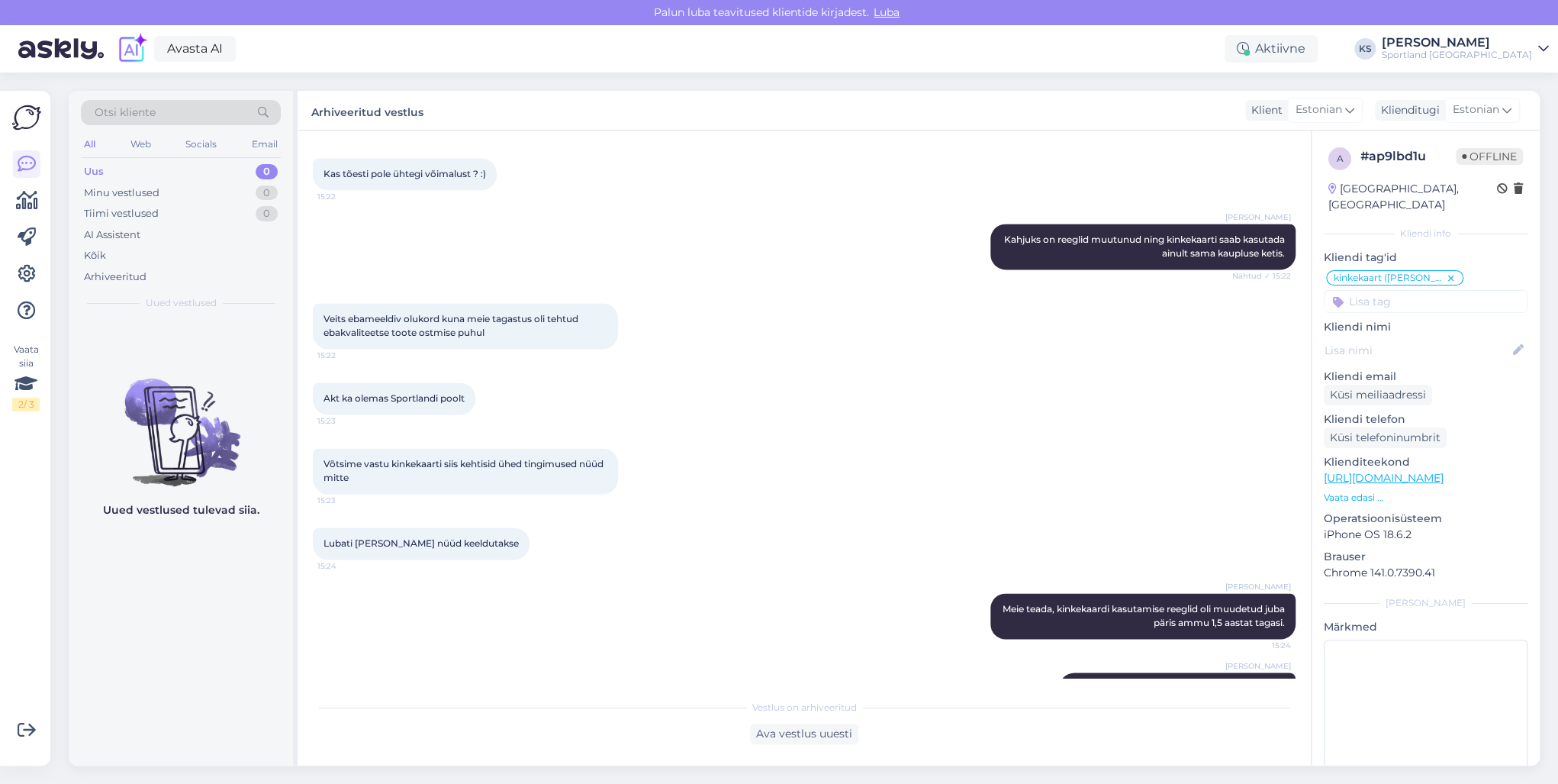
scroll to position [1400, 0]
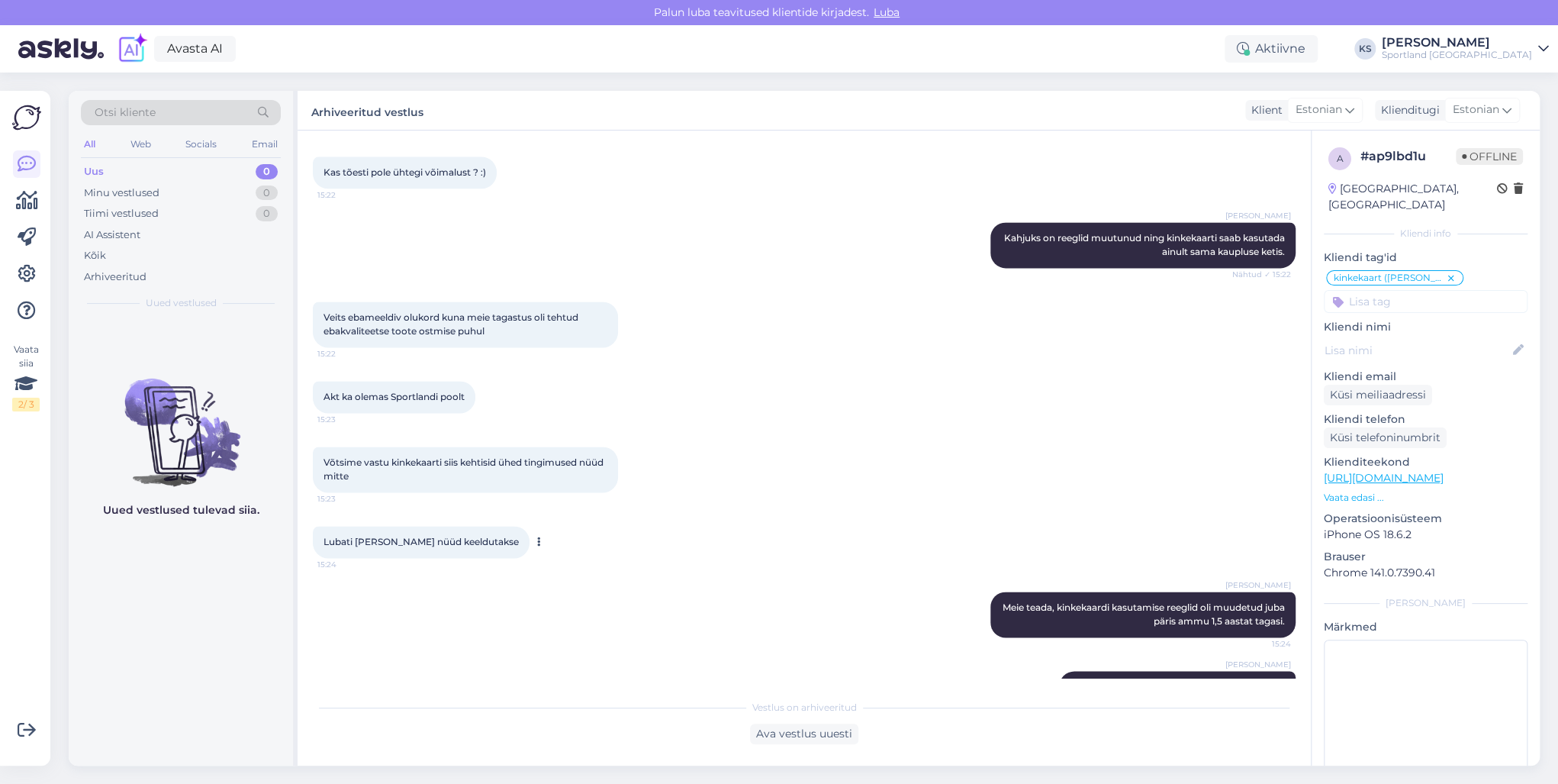
click at [362, 536] on span "Lubati [PERSON_NAME] nüüd keeldutakse" at bounding box center [421, 541] width 196 height 11
drag, startPoint x: 362, startPoint y: 501, endPoint x: 515, endPoint y: 407, distance: 179.6
click at [515, 446] on div "Võtsime vastu kinkekaarti siis kehtisid ühed tingimused nüüd mitte 15:23" at bounding box center [465, 469] width 305 height 46
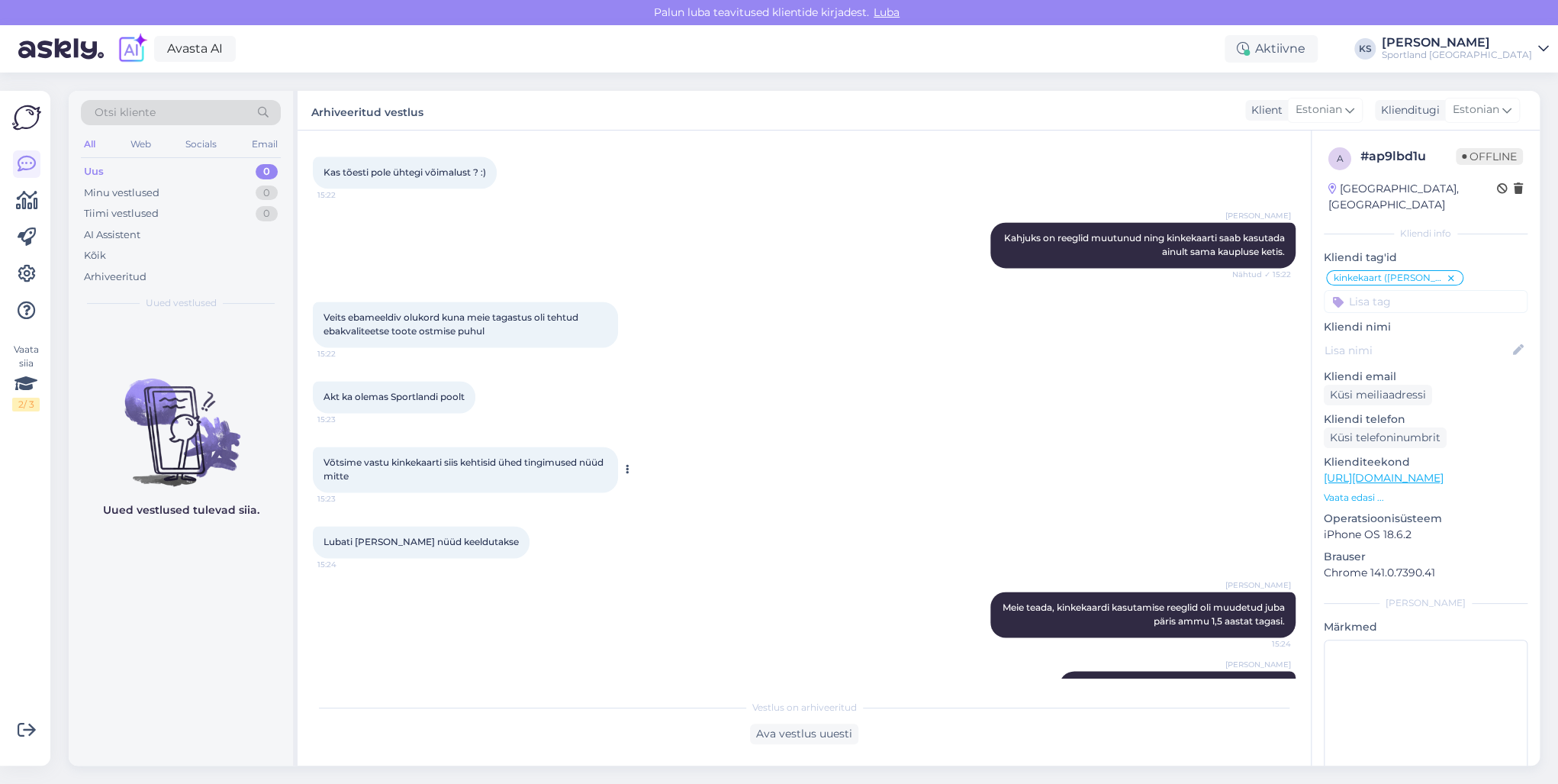
click at [519, 457] on span "Võtsime vastu kinkekaarti siis kehtisid ühed tingimused nüüd mitte" at bounding box center [464, 469] width 282 height 26
click at [887, 509] on div "Lubati [PERSON_NAME] nüüd keeldutakse 15:24" at bounding box center [805, 542] width 983 height 65
click at [1112, 232] on span "Kahjuks on reeglid muutunud ning kinkekaarti saab kasutada ainult sama kaupluse…" at bounding box center [1146, 245] width 283 height 26
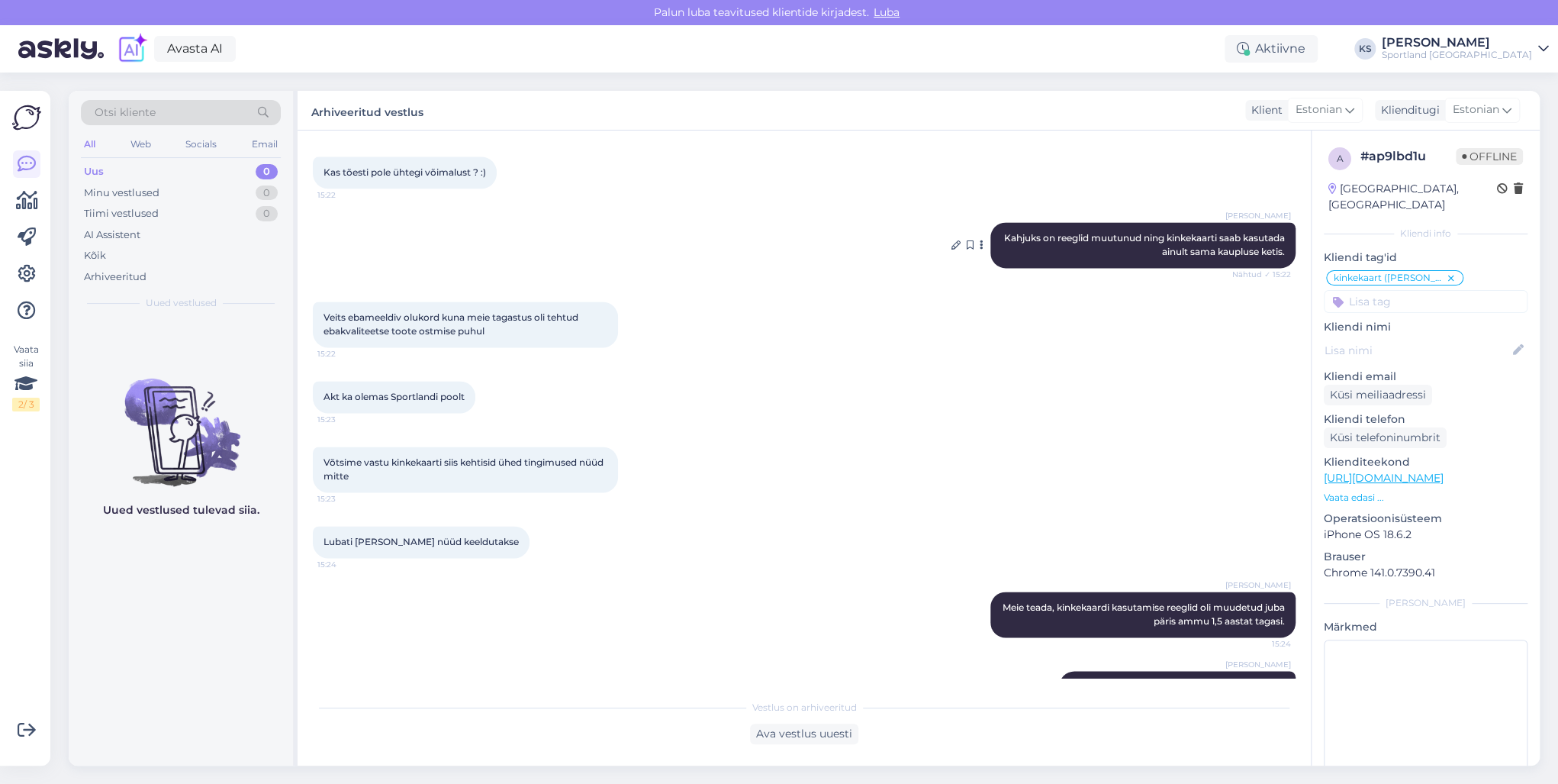
click at [1112, 232] on span "Kahjuks on reeglid muutunud ning kinkekaarti saab kasutada ainult sama kaupluse…" at bounding box center [1146, 245] width 283 height 26
drag, startPoint x: 1112, startPoint y: 195, endPoint x: 1151, endPoint y: 202, distance: 39.6
click at [1151, 232] on span "Kahjuks on reeglid muutunud ning kinkekaarti saab kasutada ainult sama kaupluse…" at bounding box center [1146, 245] width 283 height 26
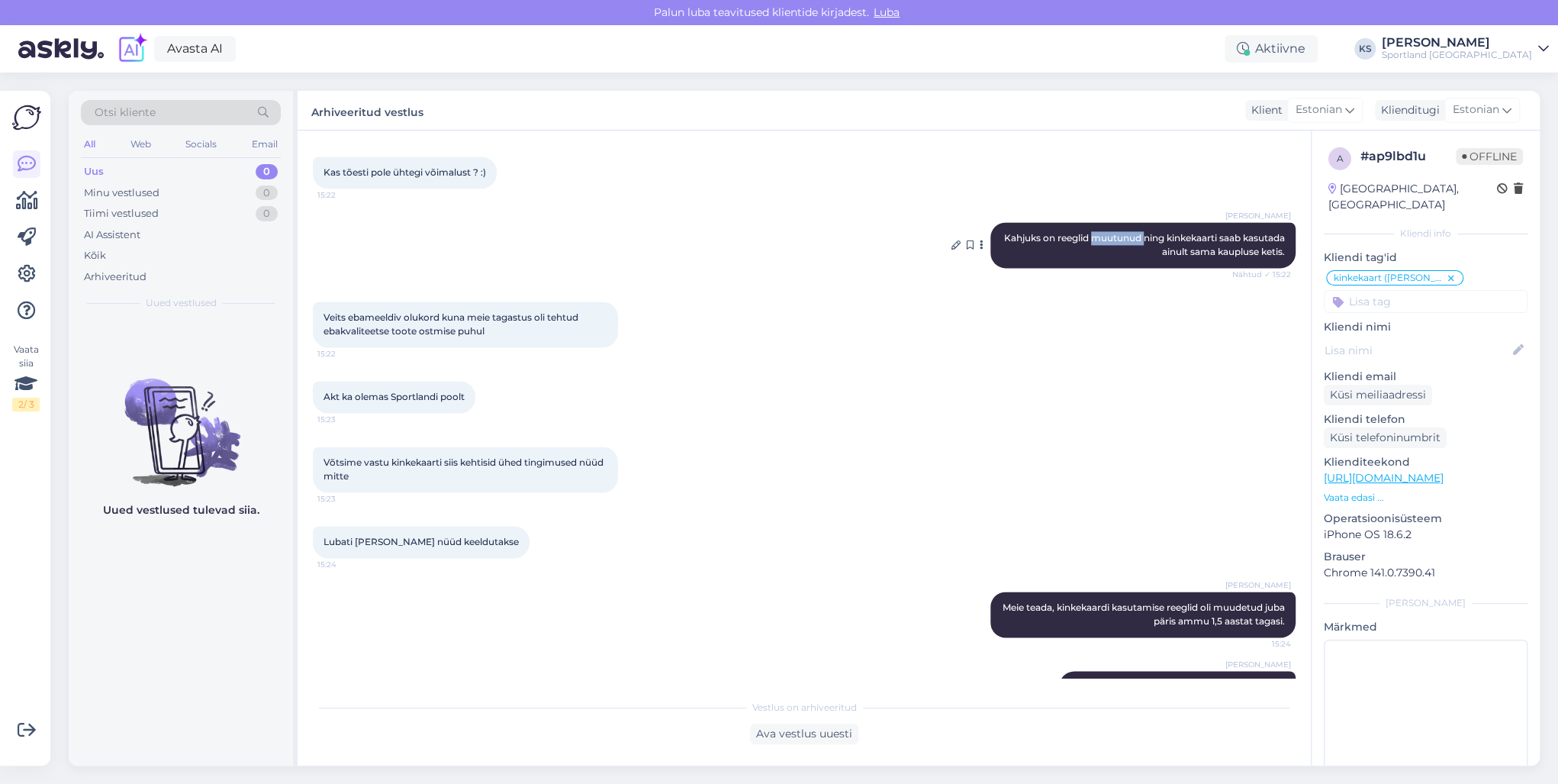
click at [1151, 232] on span "Kahjuks on reeglid muutunud ning kinkekaarti saab kasutada ainult sama kaupluse…" at bounding box center [1146, 245] width 283 height 26
drag, startPoint x: 1151, startPoint y: 199, endPoint x: 1059, endPoint y: 190, distance: 92.4
click at [1059, 232] on span "Kahjuks on reeglid muutunud ning kinkekaarti saab kasutada ainult sama kaupluse…" at bounding box center [1146, 245] width 283 height 26
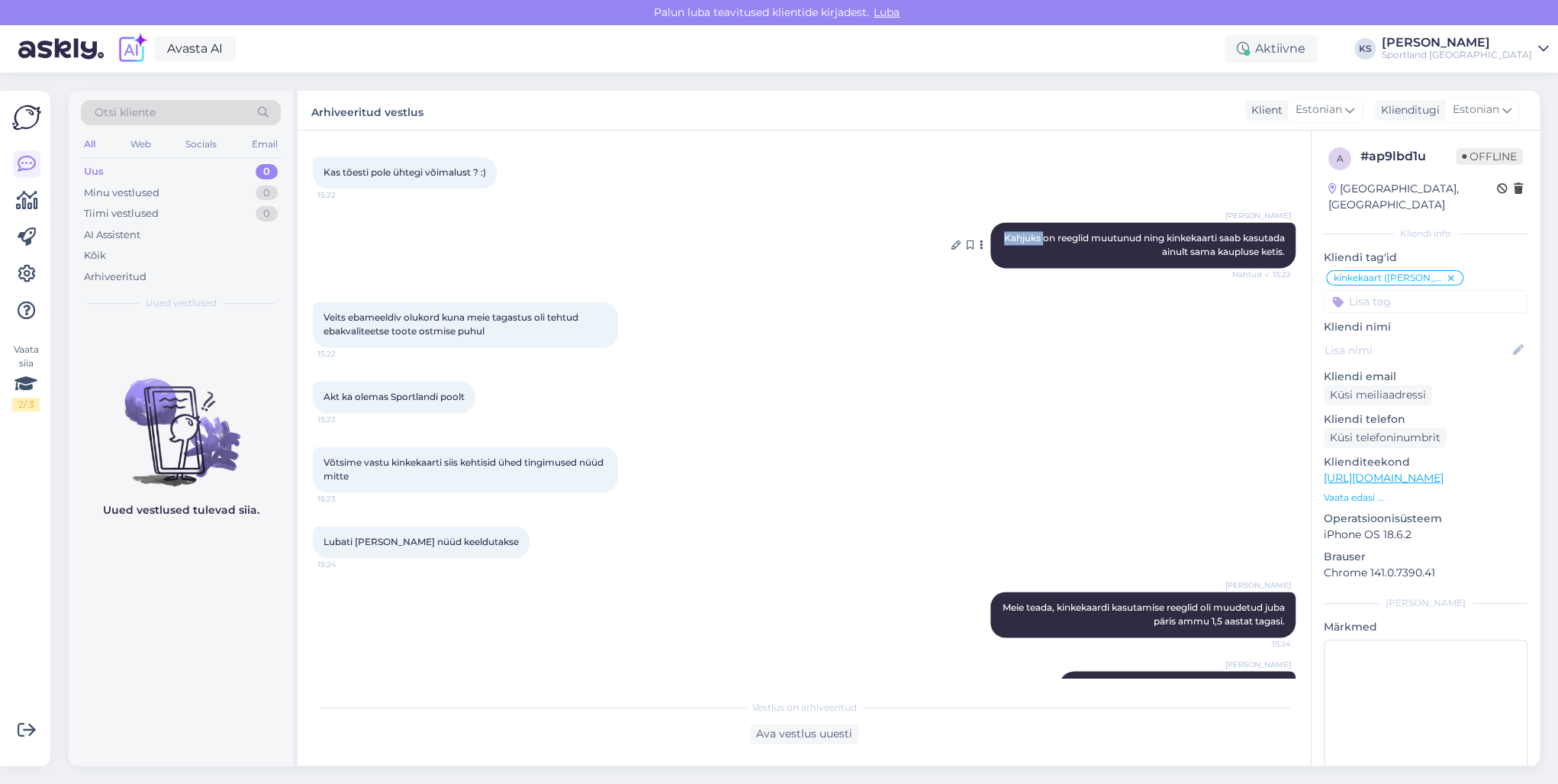
drag, startPoint x: 1059, startPoint y: 190, endPoint x: 1095, endPoint y: 196, distance: 36.5
click at [1062, 232] on span "Kahjuks on reeglid muutunud ning kinkekaarti saab kasutada ainult sama kaupluse…" at bounding box center [1146, 245] width 283 height 26
click at [1124, 232] on span "Kahjuks on reeglid muutunud ning kinkekaarti saab kasutada ainult sama kaupluse…" at bounding box center [1146, 245] width 283 height 26
click at [1237, 222] on div "[PERSON_NAME] on reeglid muutunud ning kinkekaarti saab kasutada ainult sama ka…" at bounding box center [1143, 245] width 305 height 46
click at [1235, 232] on span "Kahjuks on reeglid muutunud ning kinkekaarti saab kasutada ainult sama kaupluse…" at bounding box center [1146, 245] width 283 height 26
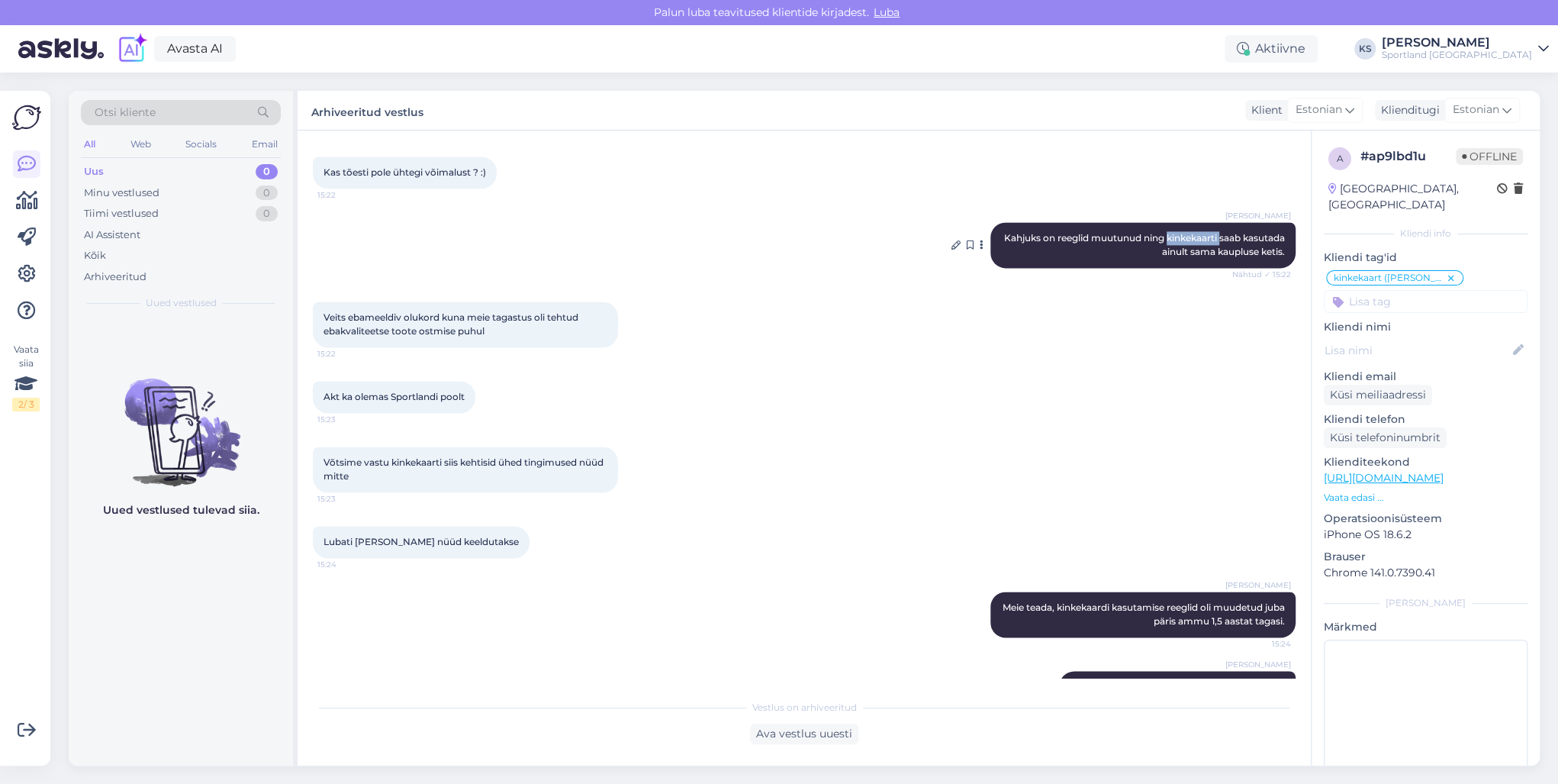
click at [1235, 232] on span "Kahjuks on reeglid muutunud ning kinkekaarti saab kasutada ainult sama kaupluse…" at bounding box center [1146, 245] width 283 height 26
drag, startPoint x: 1235, startPoint y: 197, endPoint x: 1161, endPoint y: 201, distance: 74.1
click at [1169, 232] on span "Kahjuks on reeglid muutunud ning kinkekaarti saab kasutada ainult sama kaupluse…" at bounding box center [1146, 245] width 283 height 26
click at [1153, 232] on span "Kahjuks on reeglid muutunud ning kinkekaarti saab kasutada ainult sama kaupluse…" at bounding box center [1146, 245] width 283 height 26
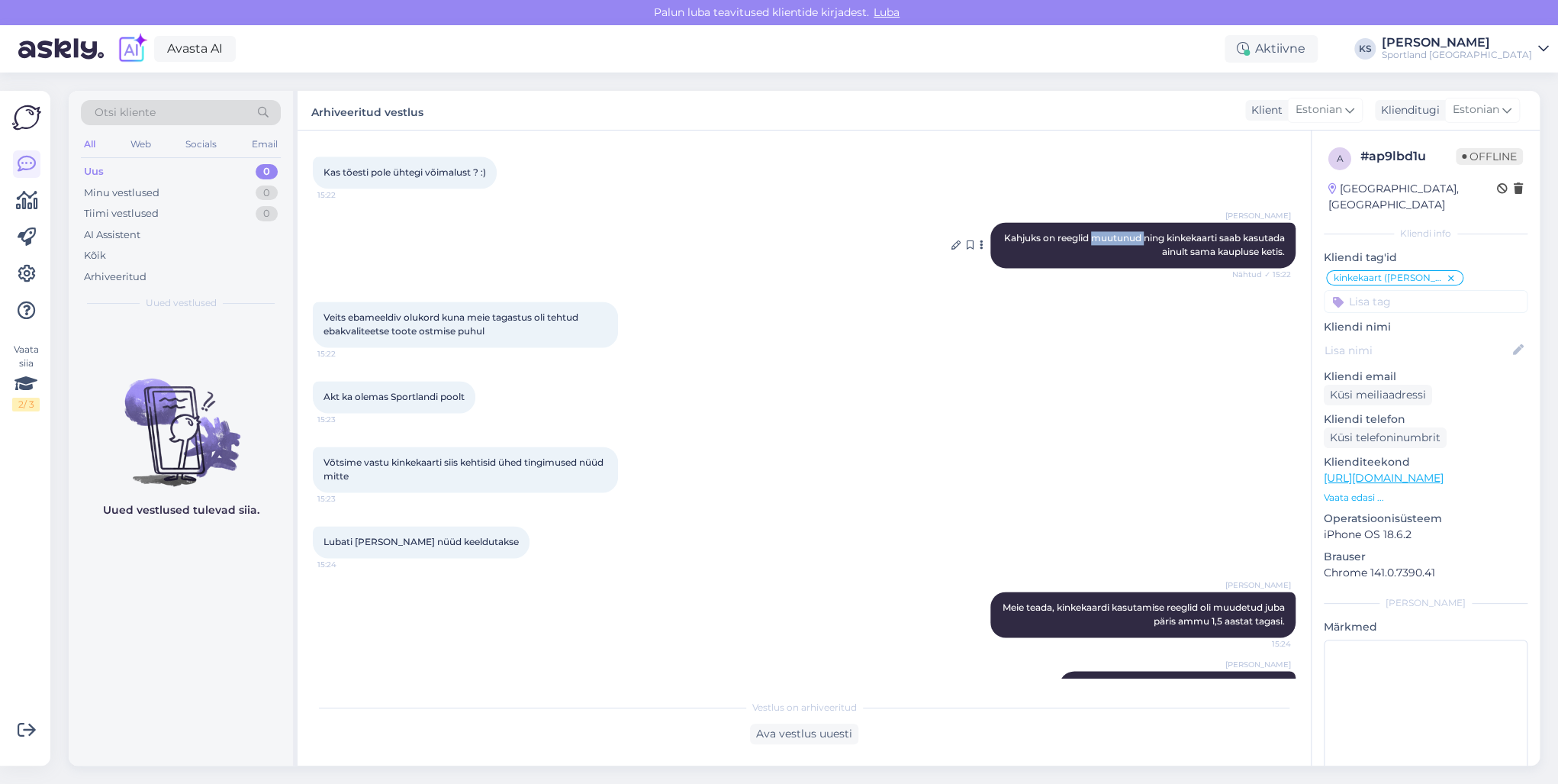
click at [1153, 232] on span "Kahjuks on reeglid muutunud ning kinkekaarti saab kasutada ainult sama kaupluse…" at bounding box center [1146, 245] width 283 height 26
drag, startPoint x: 1153, startPoint y: 196, endPoint x: 1160, endPoint y: 207, distance: 13.0
click at [1160, 232] on span "Kahjuks on reeglid muutunud ning kinkekaarti saab kasutada ainult sama kaupluse…" at bounding box center [1146, 245] width 283 height 26
click at [1163, 232] on span "Kahjuks on reeglid muutunud ning kinkekaarti saab kasutada ainult sama kaupluse…" at bounding box center [1146, 245] width 283 height 26
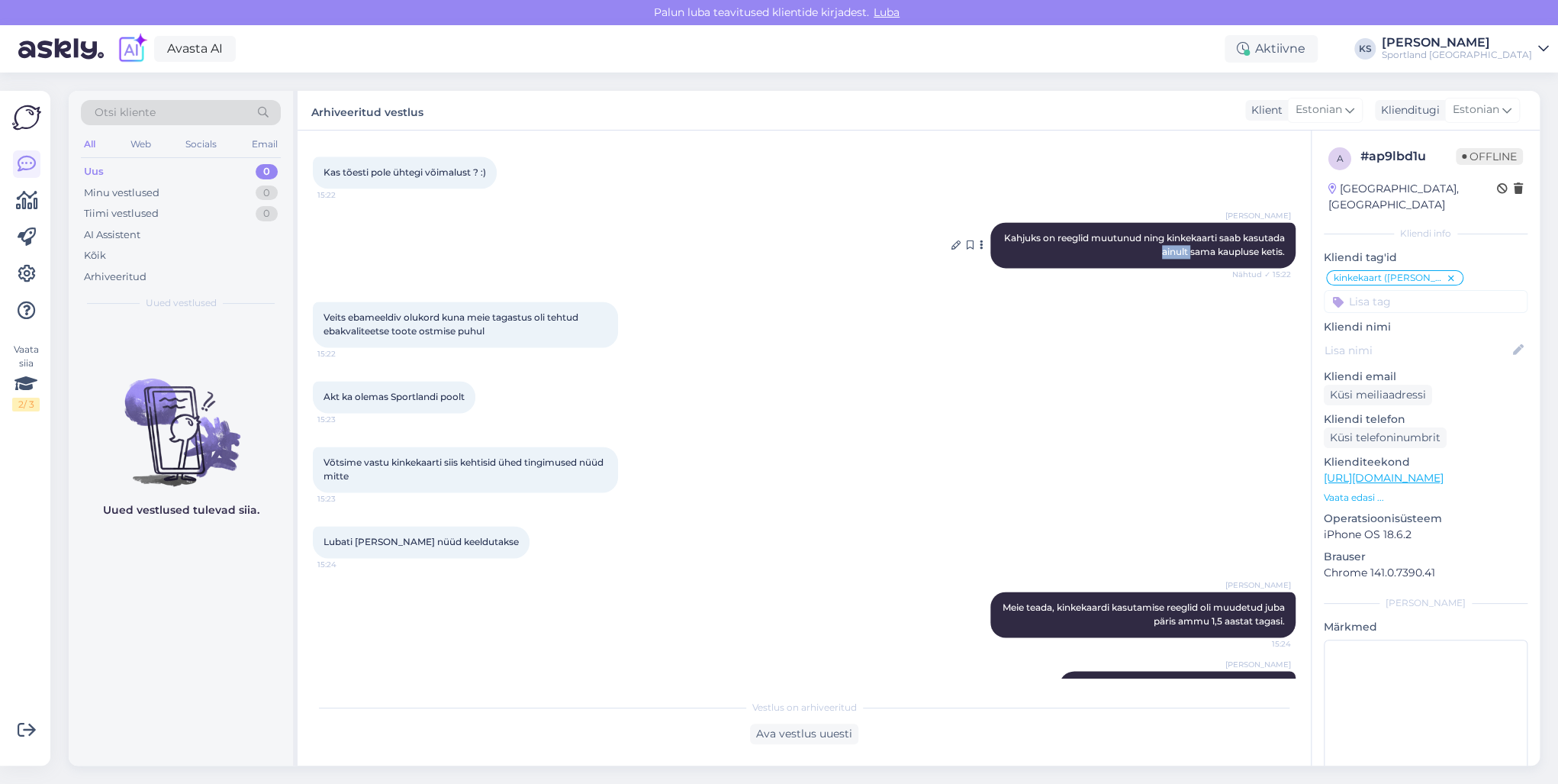
click at [1163, 232] on span "Kahjuks on reeglid muutunud ning kinkekaarti saab kasutada ainult sama kaupluse…" at bounding box center [1146, 245] width 283 height 26
drag, startPoint x: 1163, startPoint y: 207, endPoint x: 1200, endPoint y: 205, distance: 37.1
click at [1200, 232] on span "Kahjuks on reeglid muutunud ning kinkekaarti saab kasutada ainult sama kaupluse…" at bounding box center [1146, 245] width 283 height 26
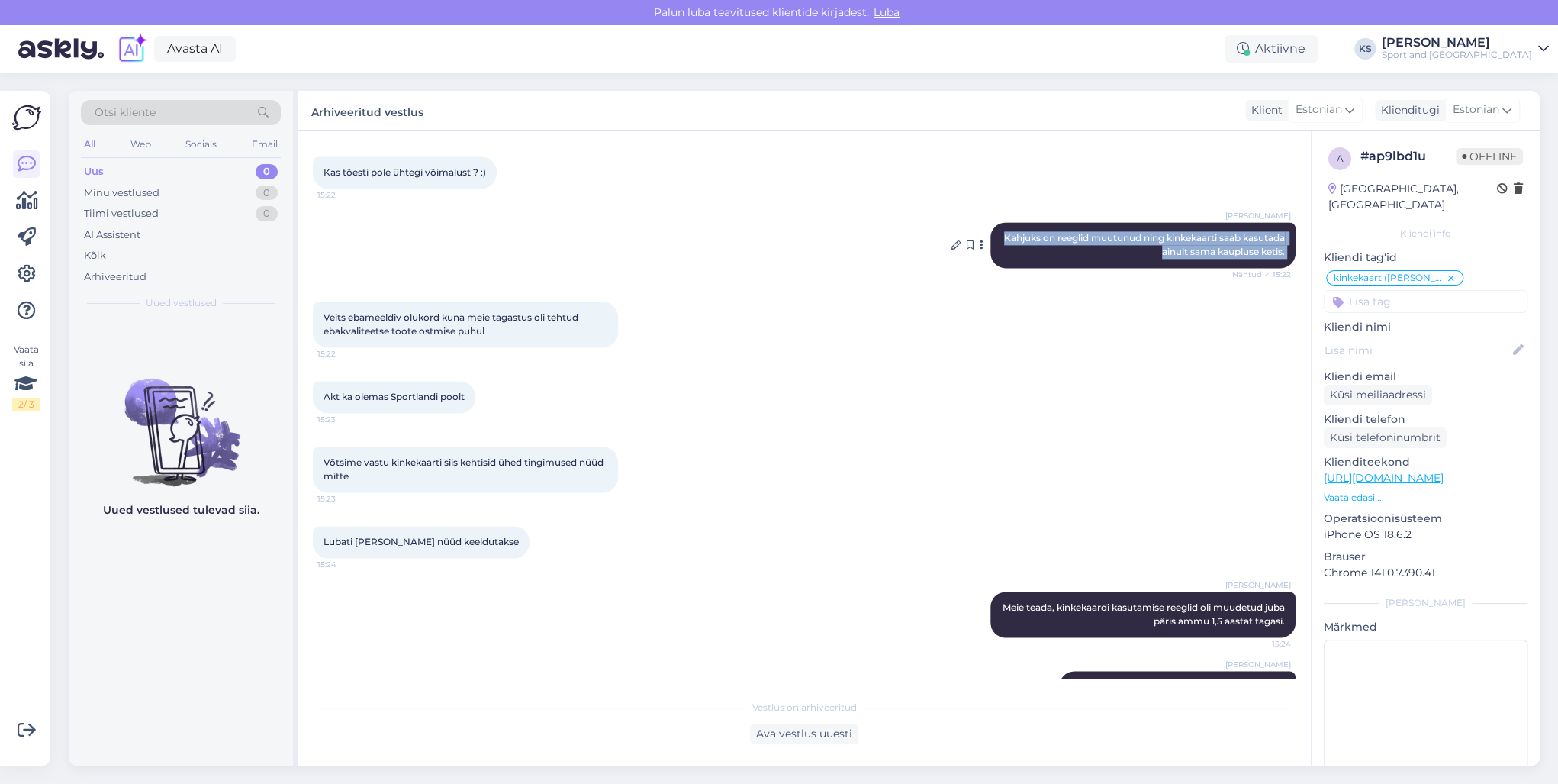
click at [1200, 232] on span "Kahjuks on reeglid muutunud ning kinkekaarti saab kasutada ainult sama kaupluse…" at bounding box center [1146, 245] width 283 height 26
drag, startPoint x: 1200, startPoint y: 205, endPoint x: 1274, endPoint y: 213, distance: 74.4
click at [1274, 232] on span "Kahjuks on reeglid muutunud ning kinkekaarti saab kasutada ainult sama kaupluse…" at bounding box center [1146, 245] width 283 height 26
click at [1264, 232] on span "Kahjuks on reeglid muutunud ning kinkekaarti saab kasutada ainult sama kaupluse…" at bounding box center [1146, 245] width 283 height 26
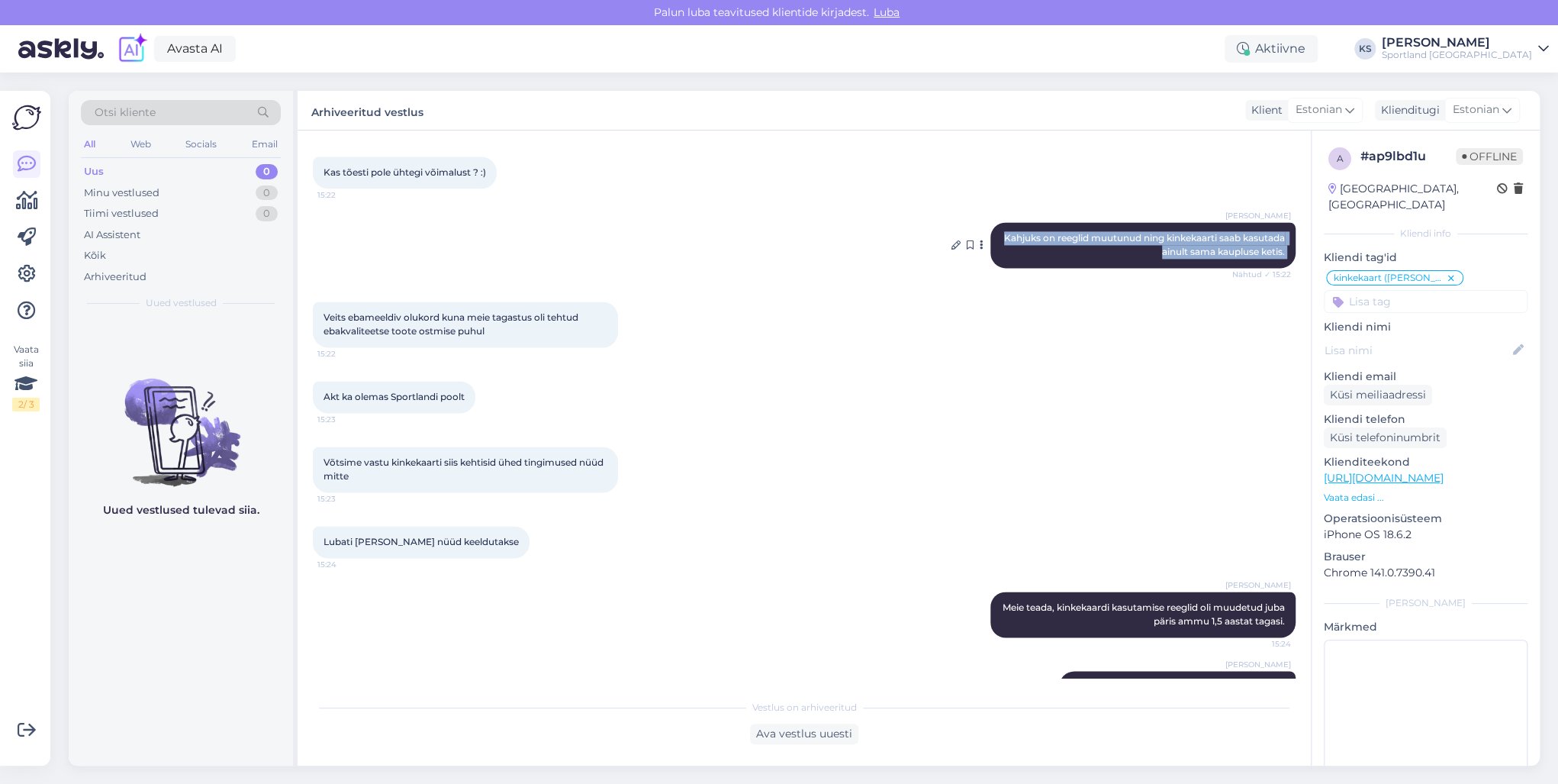
click at [1264, 232] on span "Kahjuks on reeglid muutunud ning kinkekaarti saab kasutada ainult sama kaupluse…" at bounding box center [1146, 245] width 283 height 26
click at [1259, 232] on span "Kahjuks on reeglid muutunud ning kinkekaarti saab kasutada ainult sama kaupluse…" at bounding box center [1146, 245] width 283 height 26
click at [1260, 232] on span "Kahjuks on reeglid muutunud ning kinkekaarti saab kasutada ainult sama kaupluse…" at bounding box center [1146, 245] width 283 height 26
click at [1262, 232] on span "Kahjuks on reeglid muutunud ning kinkekaarti saab kasutada ainult sama kaupluse…" at bounding box center [1146, 245] width 283 height 26
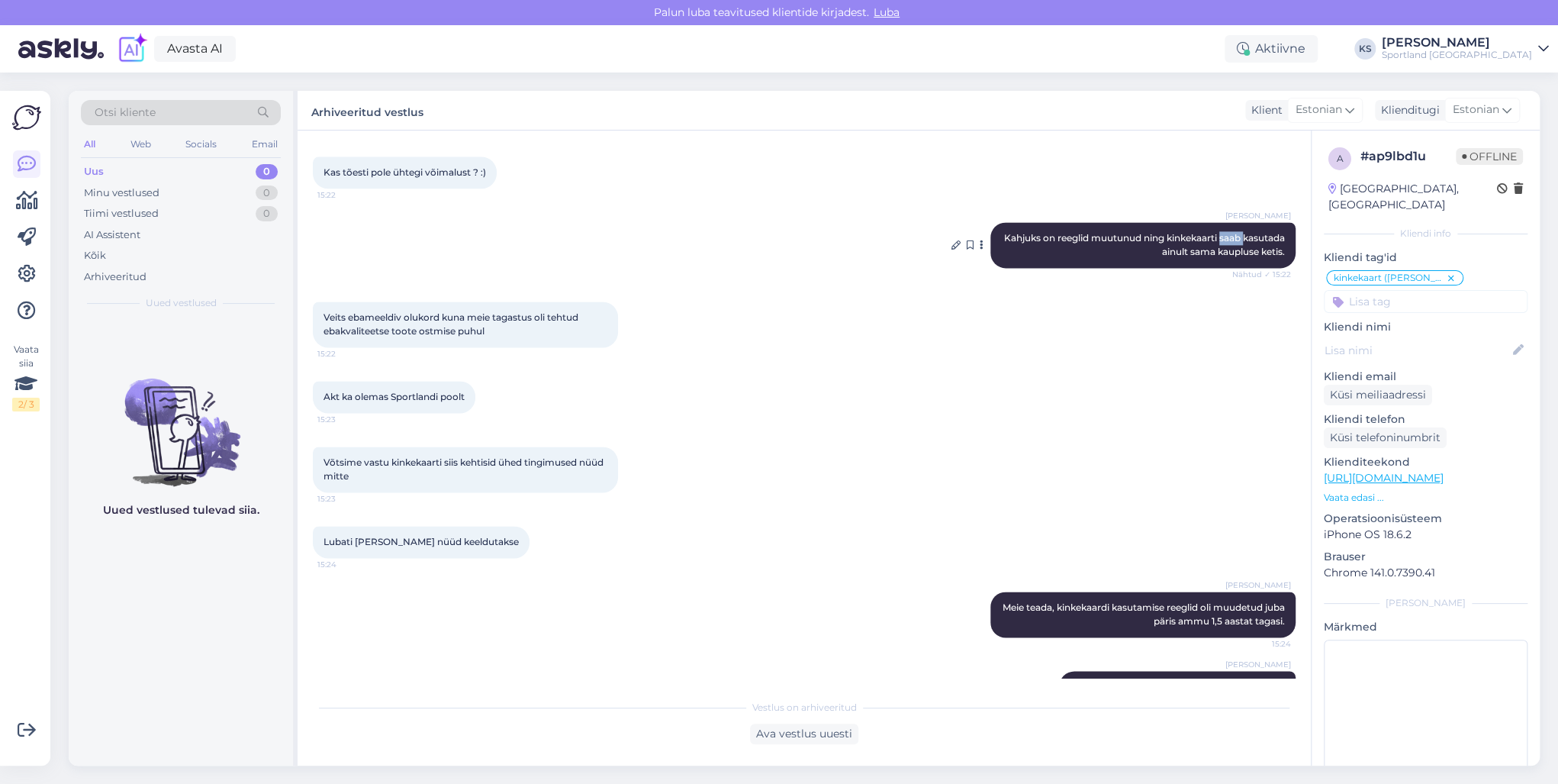
click at [1262, 232] on span "Kahjuks on reeglid muutunud ning kinkekaarti saab kasutada ainult sama kaupluse…" at bounding box center [1146, 245] width 283 height 26
